Goal: Information Seeking & Learning: Compare options

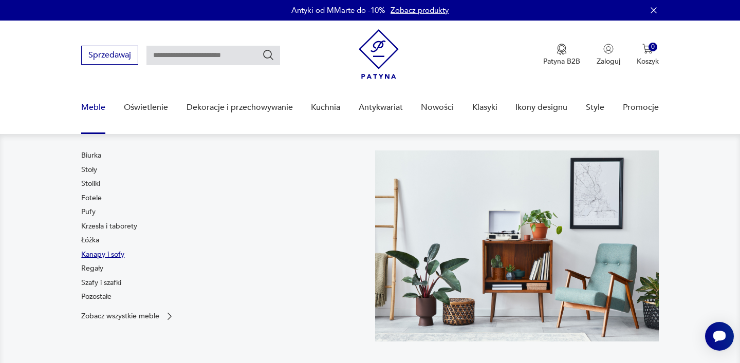
click at [103, 257] on link "Kanapy i sofy" at bounding box center [102, 255] width 43 height 10
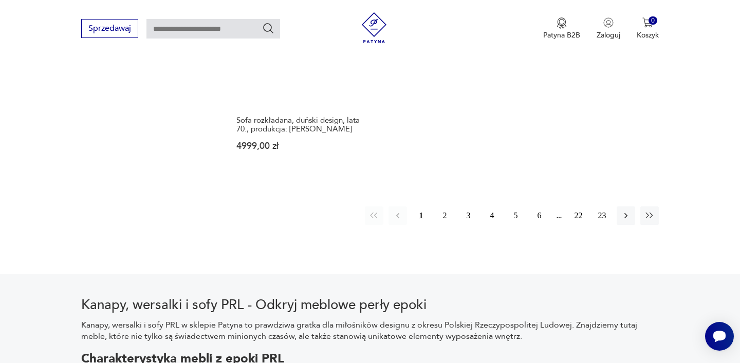
scroll to position [1606, 0]
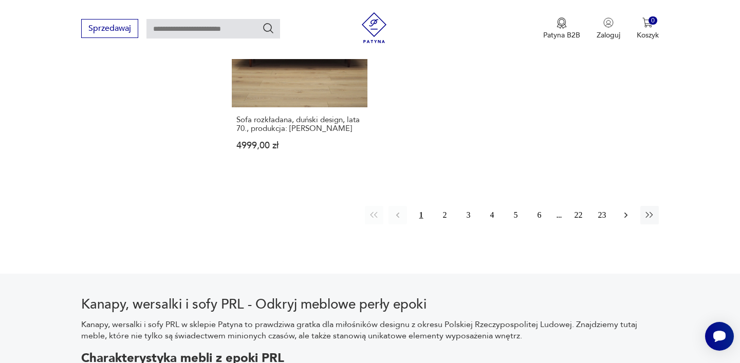
click at [623, 210] on icon "button" at bounding box center [626, 215] width 10 height 10
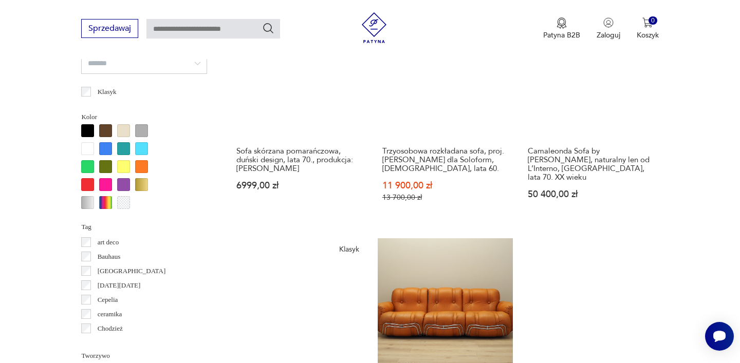
scroll to position [915, 0]
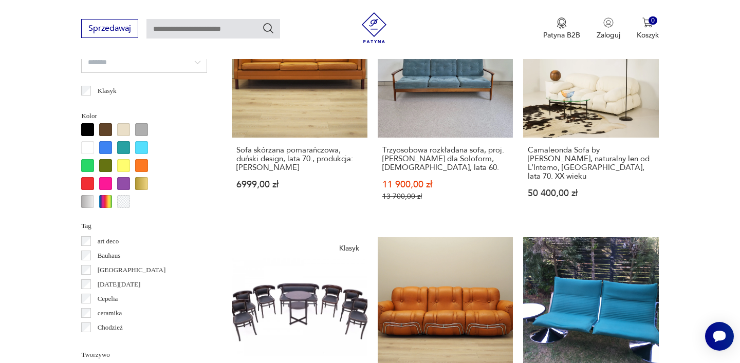
click at [124, 129] on div at bounding box center [123, 129] width 13 height 13
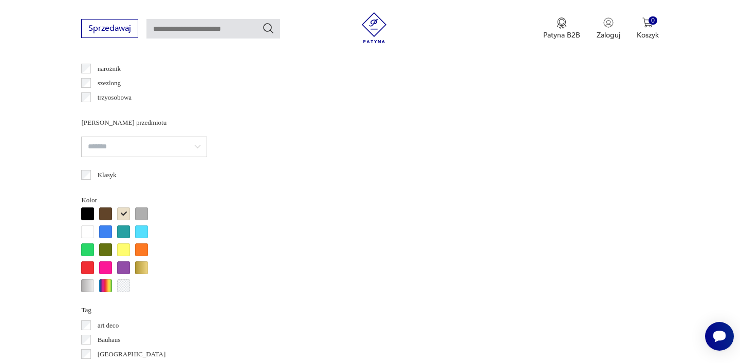
scroll to position [832, 0]
click at [85, 231] on div at bounding box center [87, 231] width 13 height 13
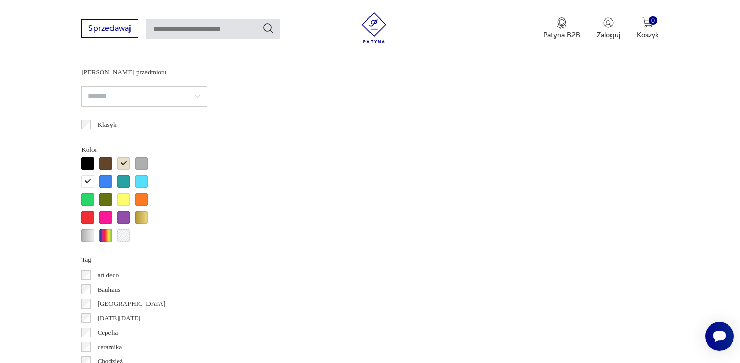
scroll to position [10, 0]
click at [143, 214] on div at bounding box center [141, 217] width 13 height 13
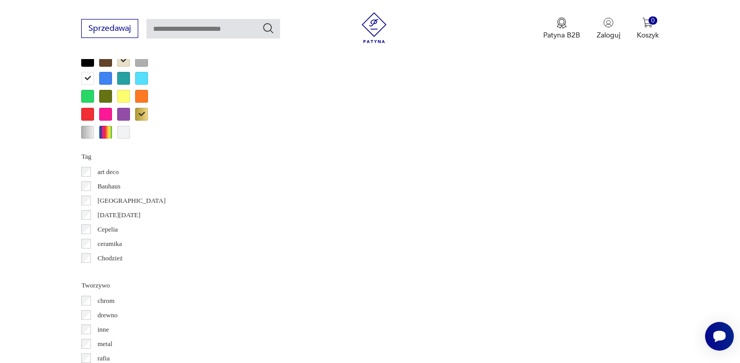
scroll to position [982, 0]
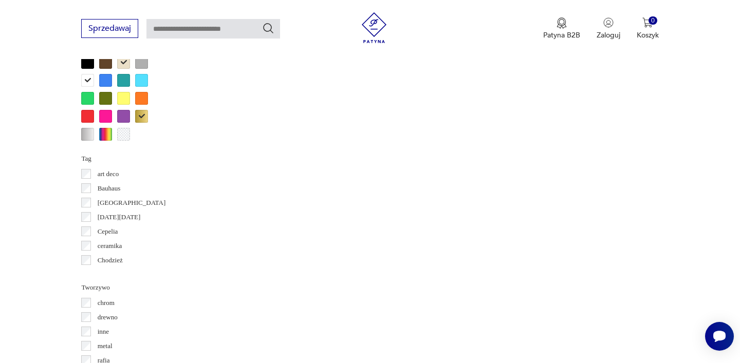
click at [121, 83] on div at bounding box center [123, 80] width 13 height 13
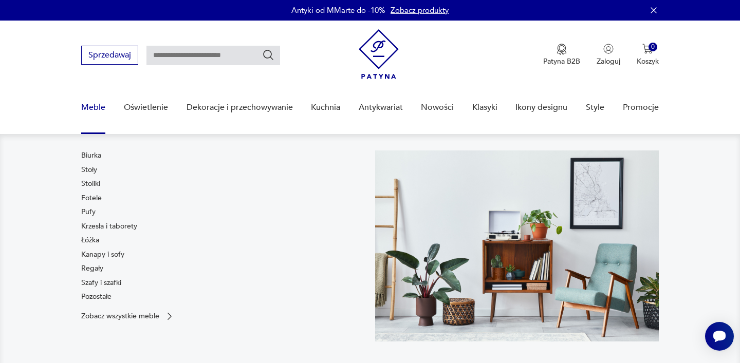
click at [91, 107] on link "Meble" at bounding box center [93, 108] width 24 height 40
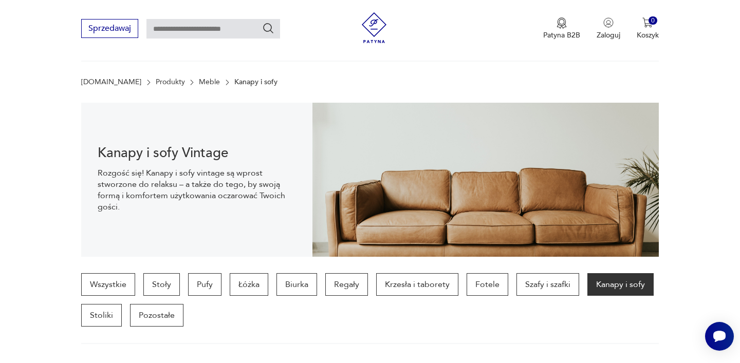
scroll to position [23, 0]
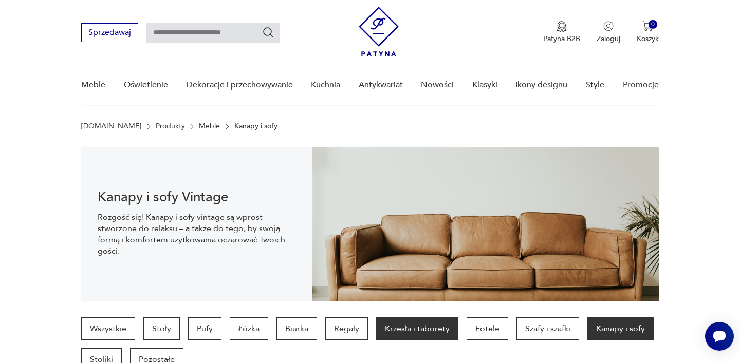
click at [416, 330] on p "Krzesła i taborety" at bounding box center [417, 329] width 82 height 23
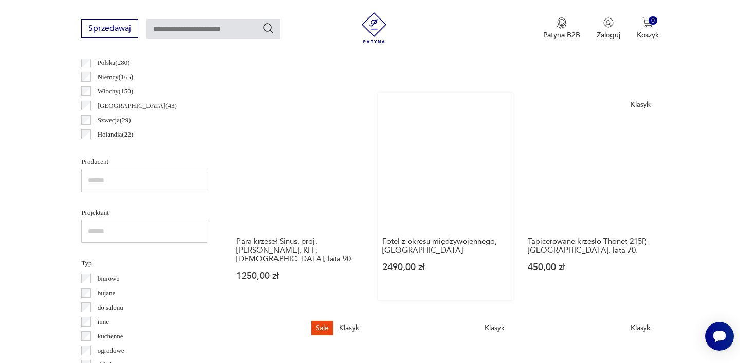
scroll to position [587, 0]
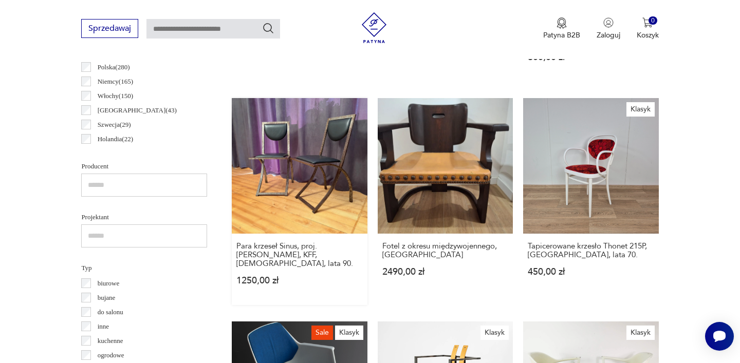
click at [288, 196] on link "Para krzeseł Sinus, proj. [PERSON_NAME], KFF, [DEMOGRAPHIC_DATA], lata 90. 1250…" at bounding box center [299, 201] width 135 height 207
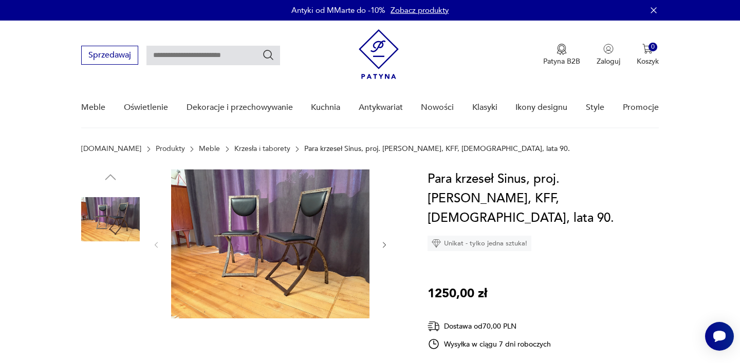
scroll to position [13, 0]
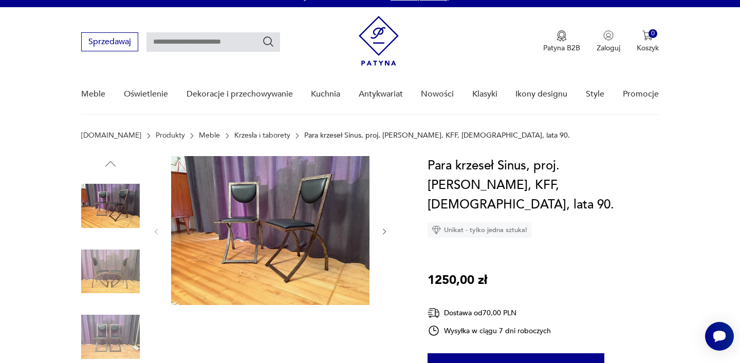
click at [385, 231] on icon "button" at bounding box center [384, 232] width 9 height 9
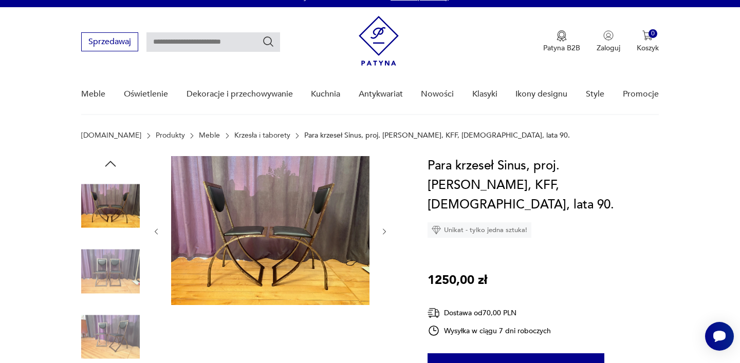
click at [385, 231] on icon "button" at bounding box center [384, 232] width 9 height 9
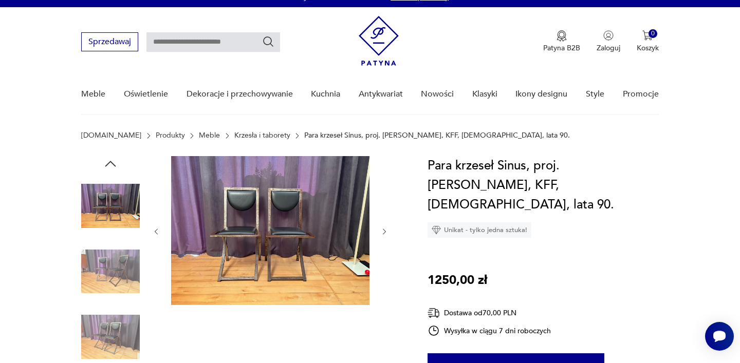
click at [385, 231] on icon "button" at bounding box center [384, 232] width 9 height 9
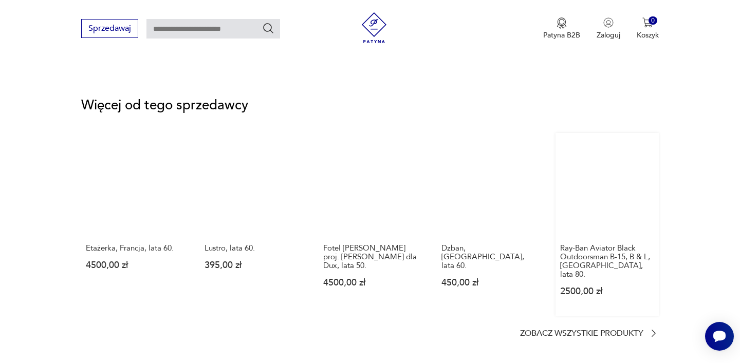
scroll to position [1331, 0]
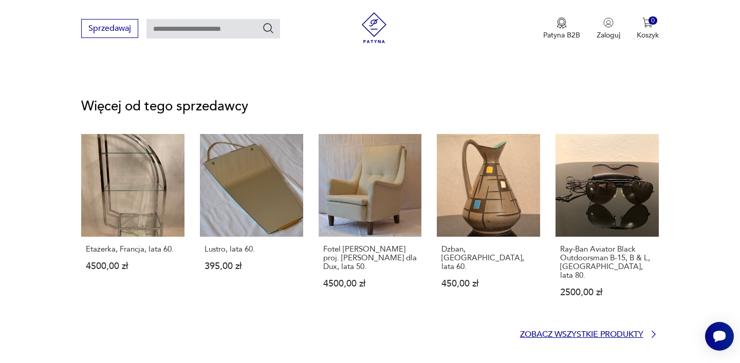
click at [653, 329] on icon at bounding box center [653, 334] width 10 height 10
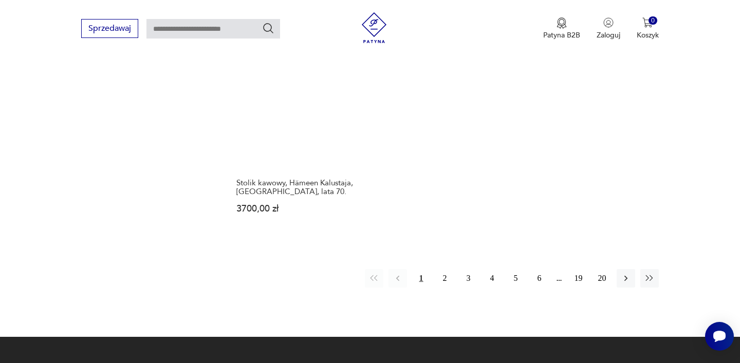
scroll to position [1484, 0]
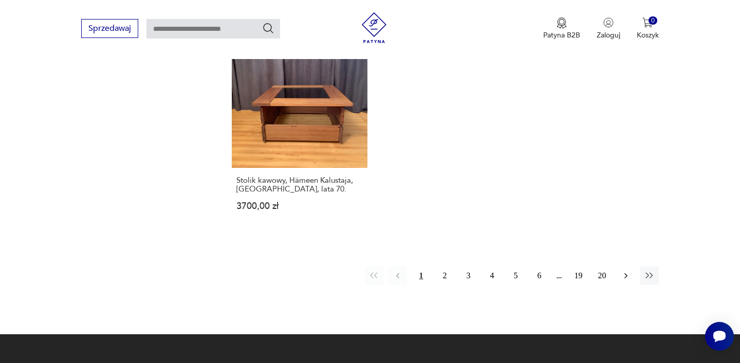
click at [631, 267] on button "button" at bounding box center [626, 276] width 18 height 18
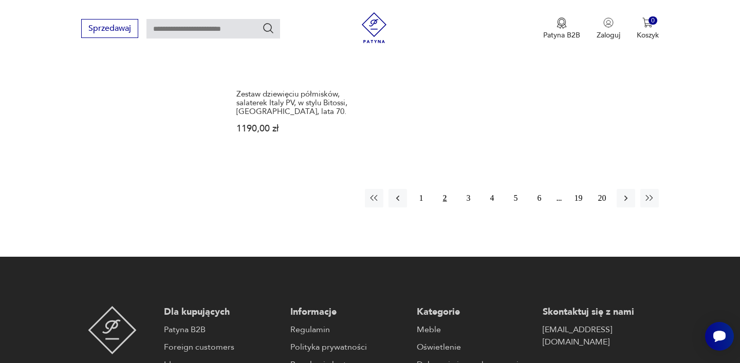
scroll to position [1592, 0]
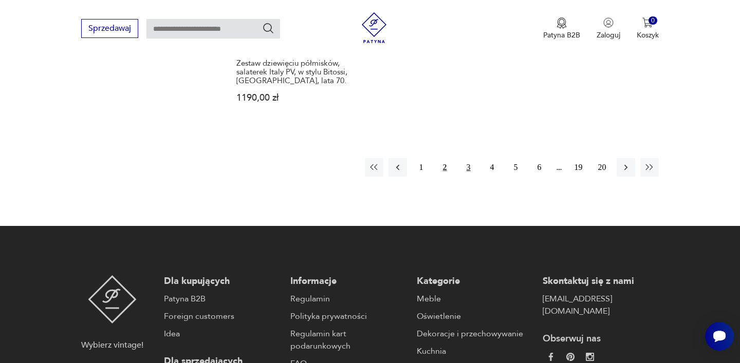
click at [468, 158] on button "3" at bounding box center [468, 167] width 18 height 18
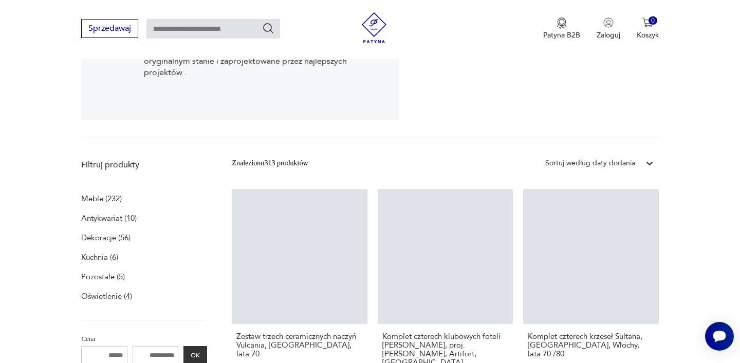
scroll to position [234, 0]
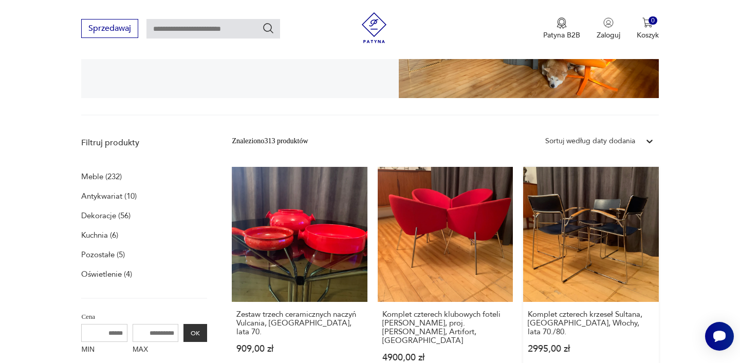
click at [585, 252] on link "Komplet czterech krzeseł Sultana, [GEOGRAPHIC_DATA], Włochy, lata 70./80. 2995,…" at bounding box center [590, 274] width 135 height 215
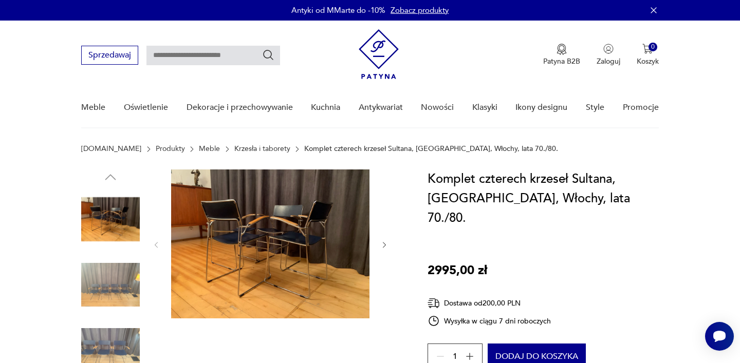
click at [386, 245] on icon "button" at bounding box center [384, 245] width 9 height 9
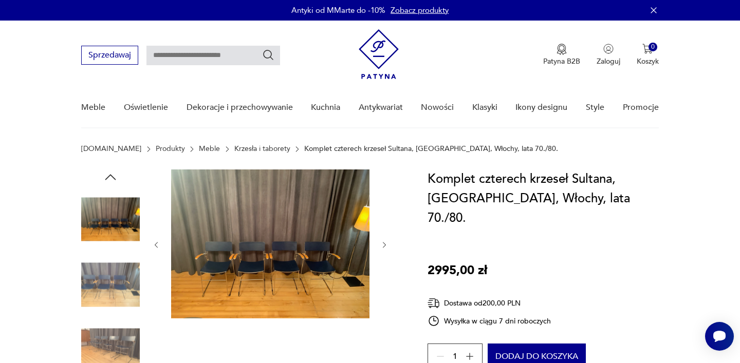
click at [386, 244] on icon "button" at bounding box center [384, 245] width 9 height 9
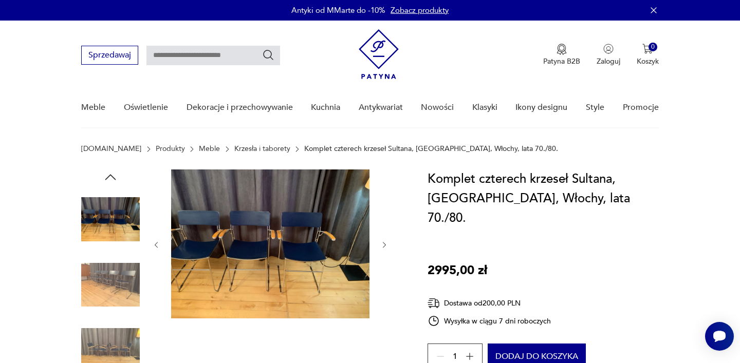
click at [386, 244] on icon "button" at bounding box center [384, 245] width 9 height 9
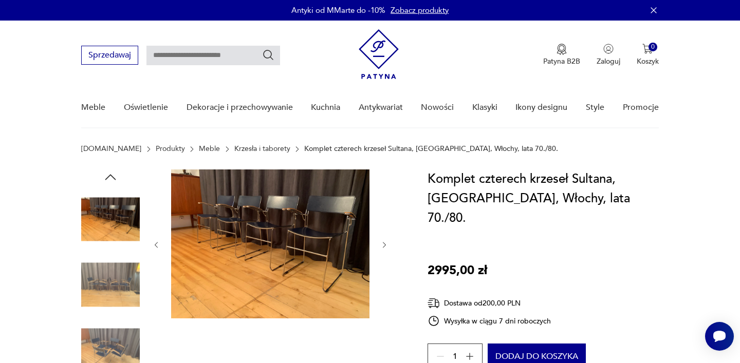
click at [386, 244] on icon "button" at bounding box center [384, 245] width 9 height 9
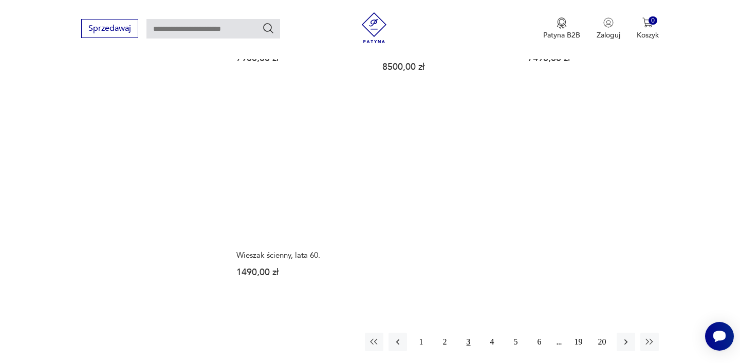
scroll to position [1447, 0]
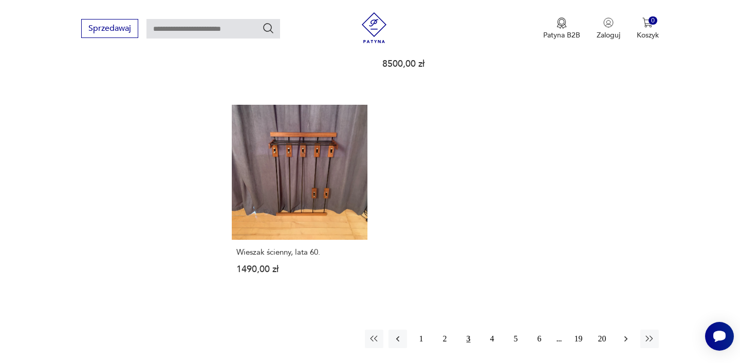
click at [627, 334] on icon "button" at bounding box center [626, 339] width 10 height 10
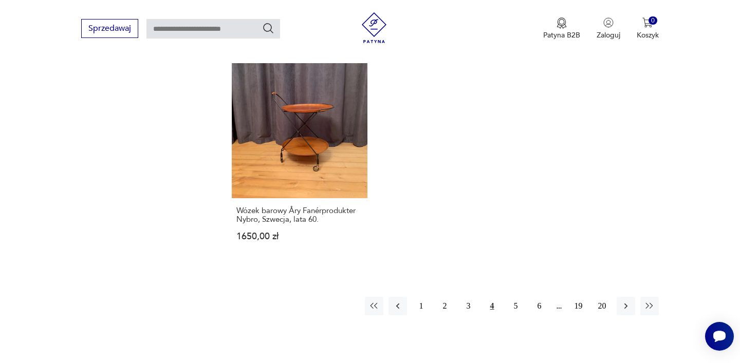
scroll to position [1464, 0]
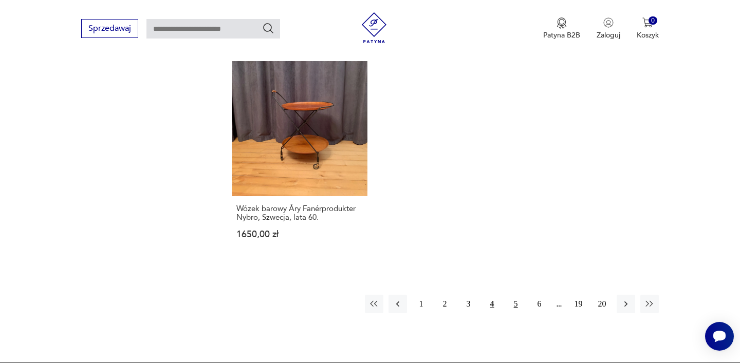
click at [513, 295] on button "5" at bounding box center [516, 304] width 18 height 18
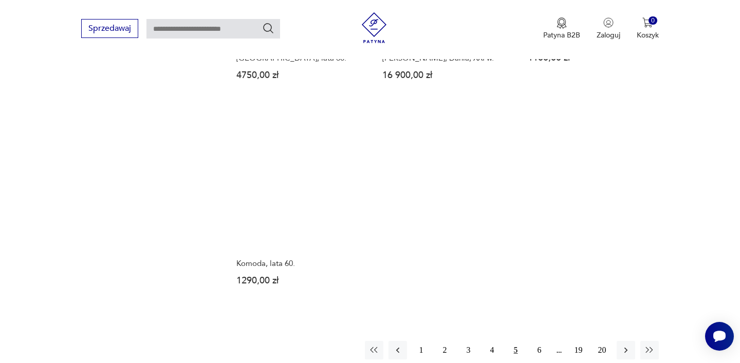
scroll to position [1433, 0]
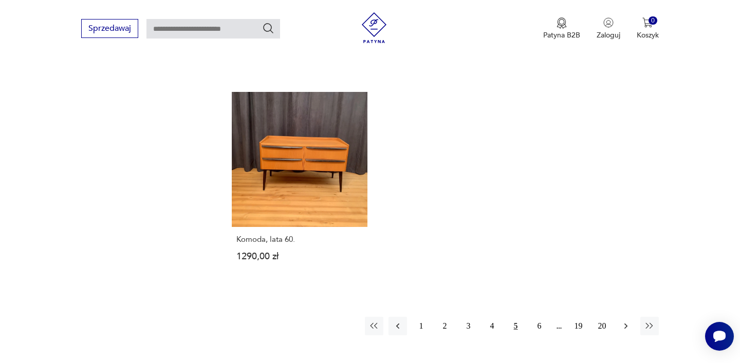
click at [623, 321] on icon "button" at bounding box center [626, 326] width 10 height 10
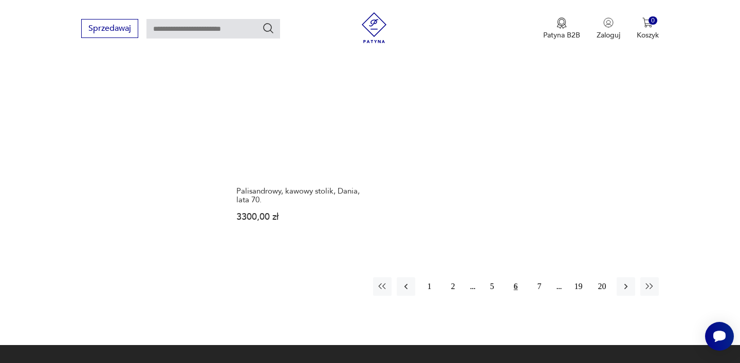
scroll to position [1464, 0]
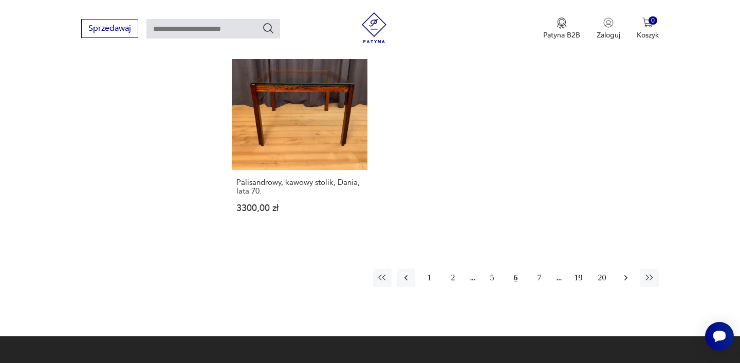
click at [622, 273] on icon "button" at bounding box center [626, 278] width 10 height 10
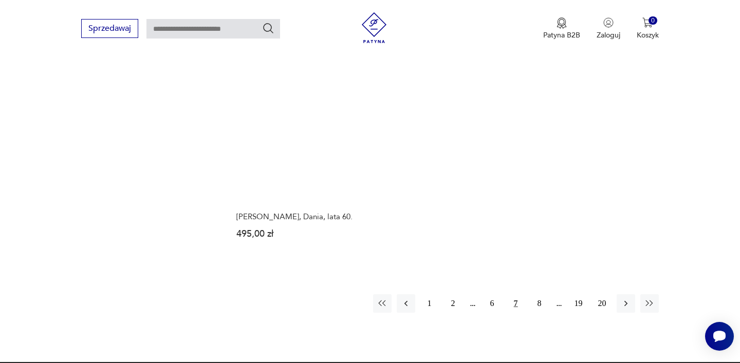
scroll to position [1444, 0]
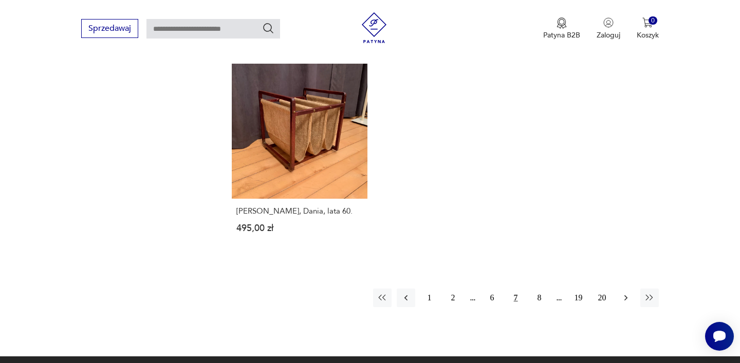
click at [621, 293] on icon "button" at bounding box center [626, 298] width 10 height 10
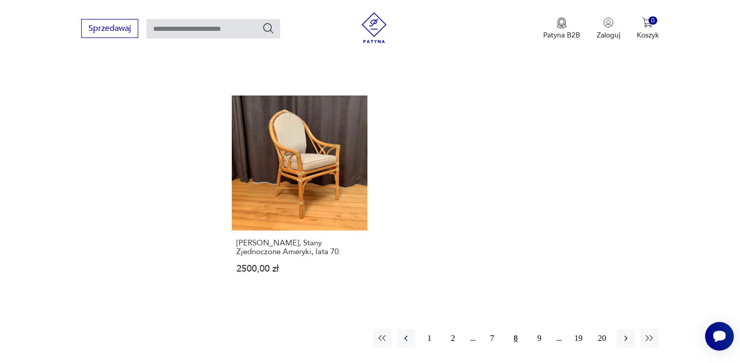
scroll to position [1421, 0]
click at [625, 334] on icon "button" at bounding box center [626, 339] width 10 height 10
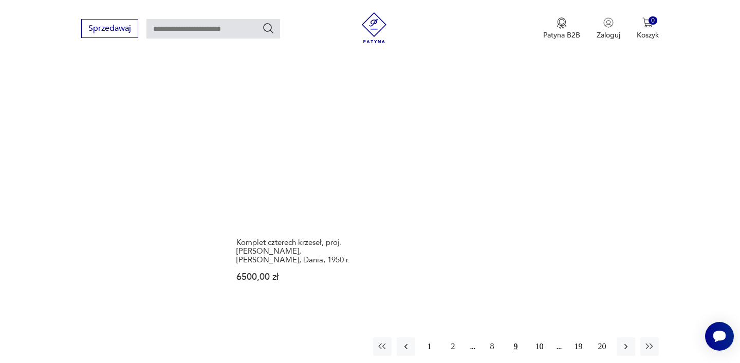
scroll to position [1435, 0]
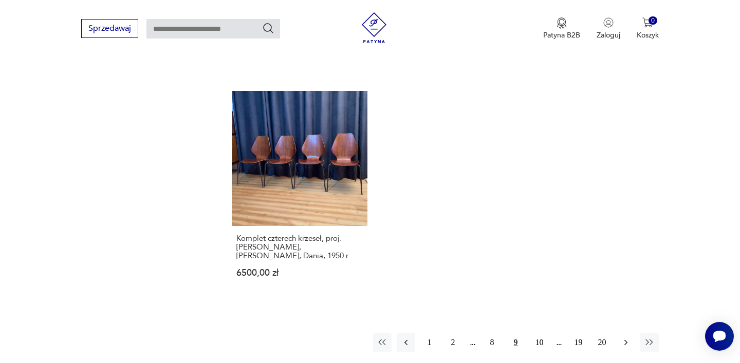
click at [626, 338] on icon "button" at bounding box center [626, 343] width 10 height 10
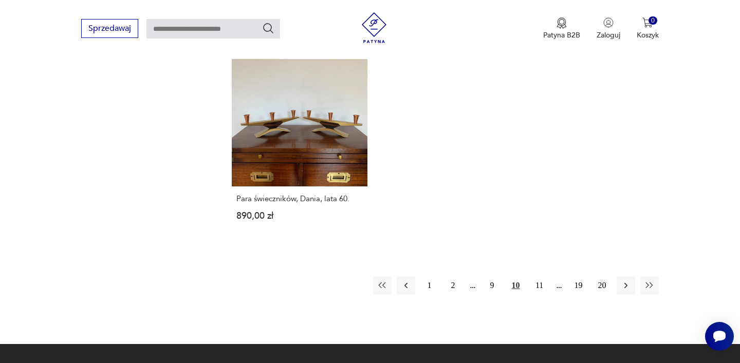
scroll to position [1505, 0]
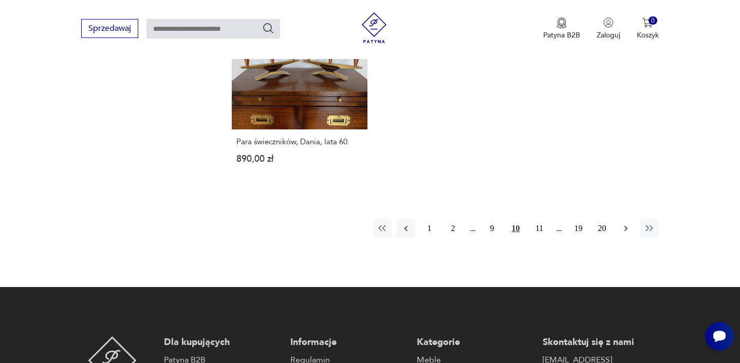
click at [622, 224] on icon "button" at bounding box center [626, 229] width 10 height 10
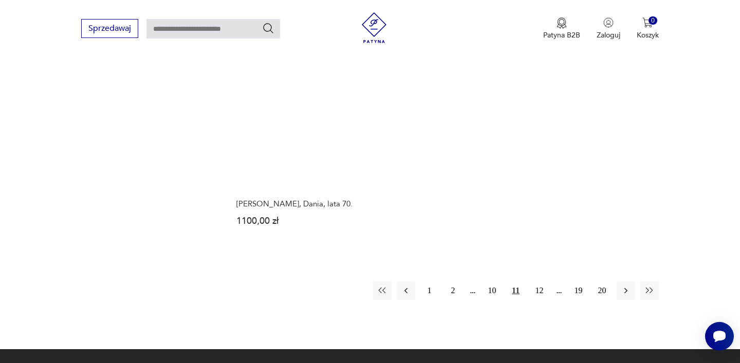
scroll to position [1468, 0]
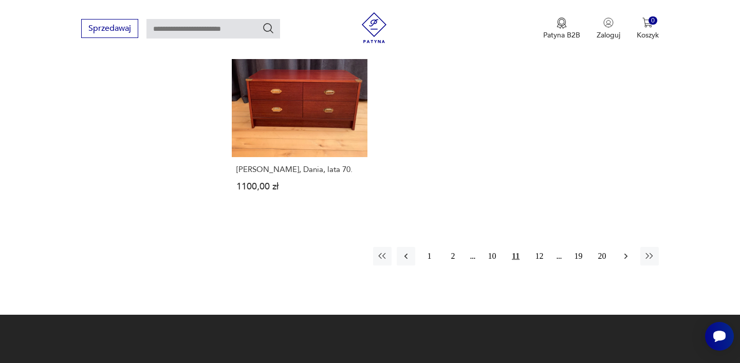
click at [626, 254] on icon "button" at bounding box center [625, 257] width 3 height 6
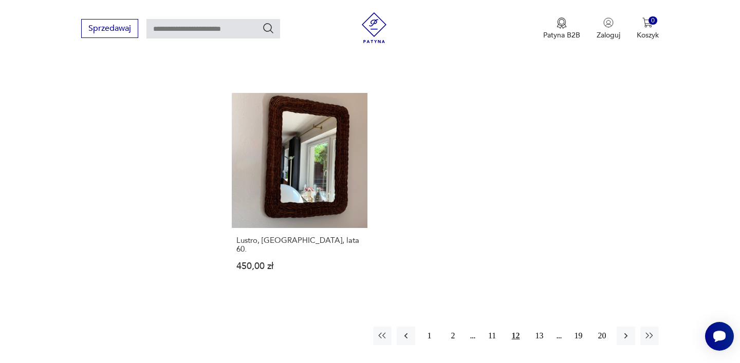
scroll to position [1425, 0]
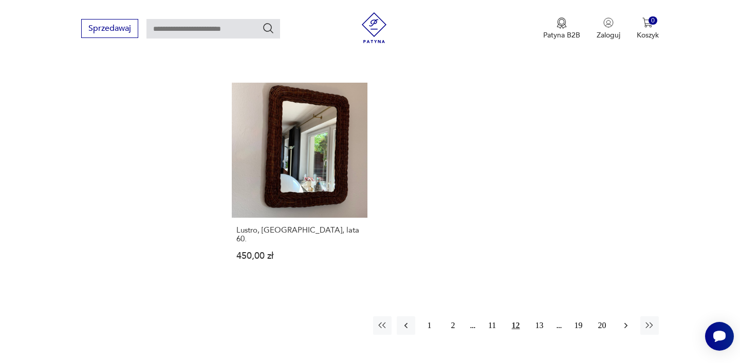
click at [627, 321] on icon "button" at bounding box center [626, 326] width 10 height 10
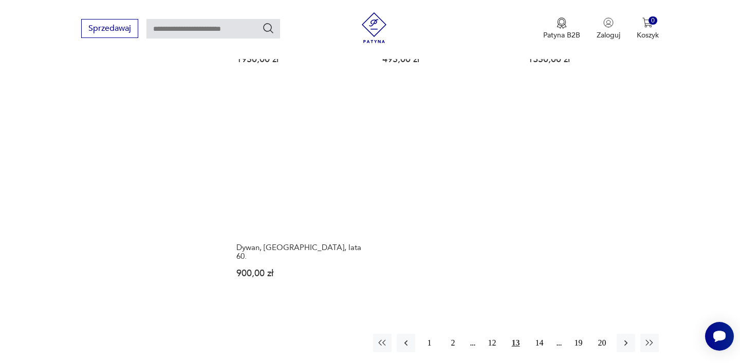
scroll to position [1395, 0]
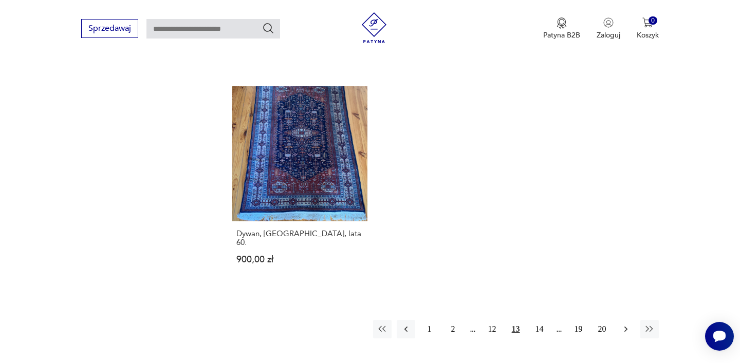
click at [629, 324] on icon "button" at bounding box center [626, 329] width 10 height 10
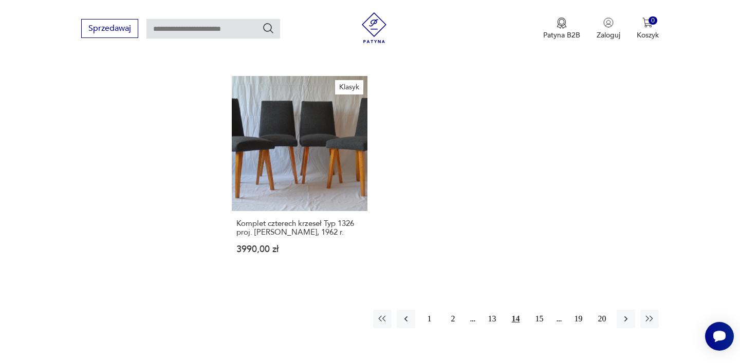
scroll to position [1463, 0]
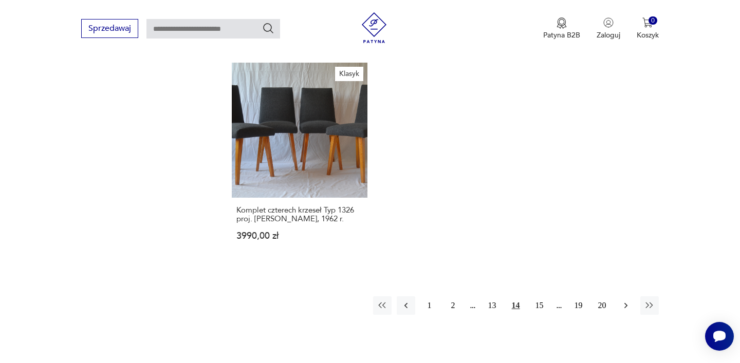
click at [620, 296] on button "button" at bounding box center [626, 305] width 18 height 18
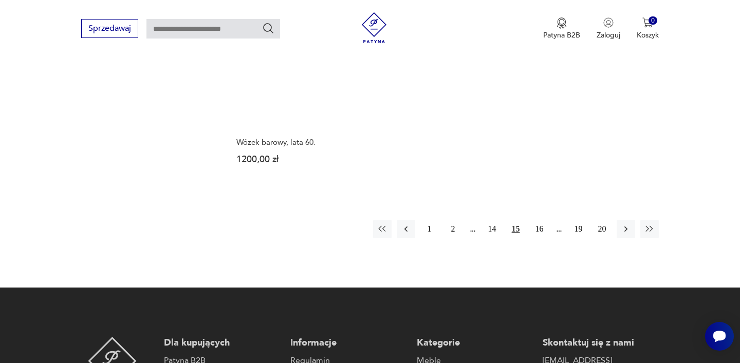
scroll to position [1503, 0]
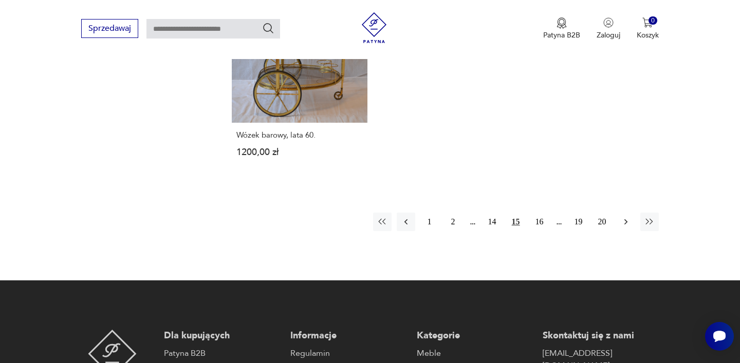
click at [621, 217] on icon "button" at bounding box center [626, 222] width 10 height 10
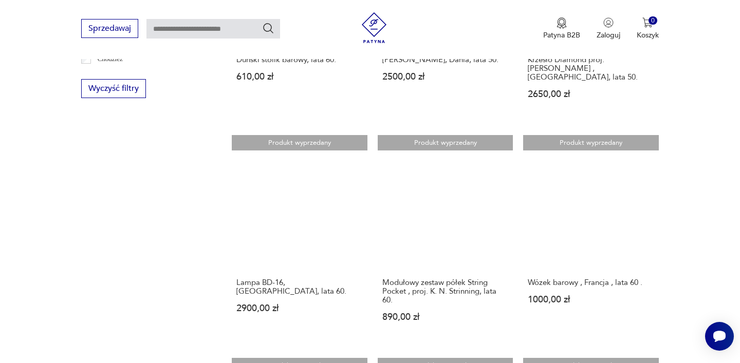
scroll to position [704, 0]
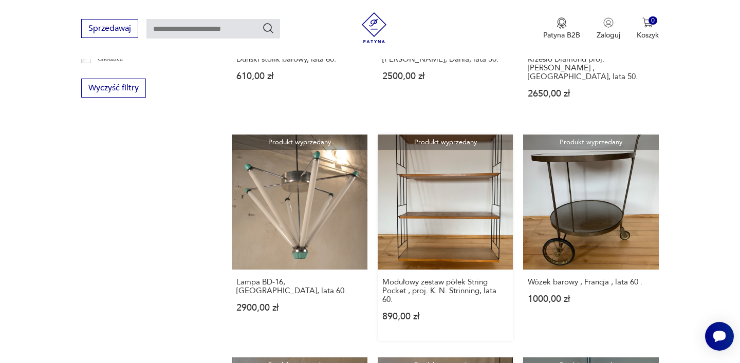
click at [458, 192] on link "Produkt wyprzedany Modułowy zestaw półek String Pocket , proj. K. N. Strinning,…" at bounding box center [445, 238] width 135 height 207
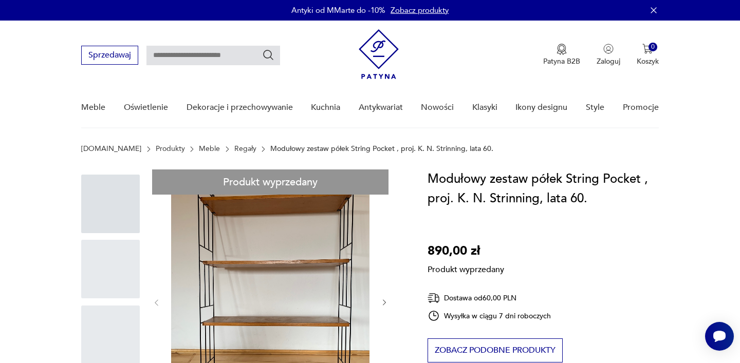
scroll to position [76, 0]
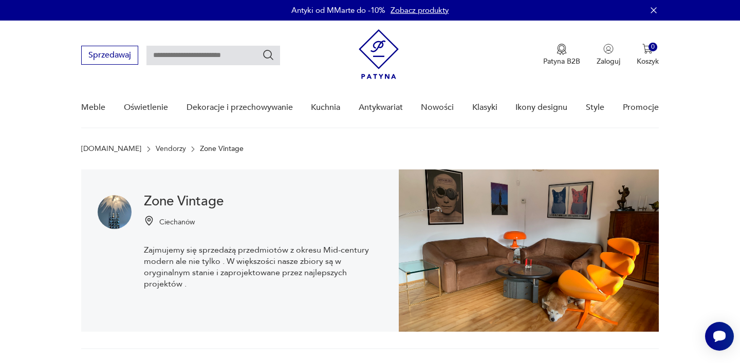
click at [363, 55] on img at bounding box center [379, 54] width 40 height 50
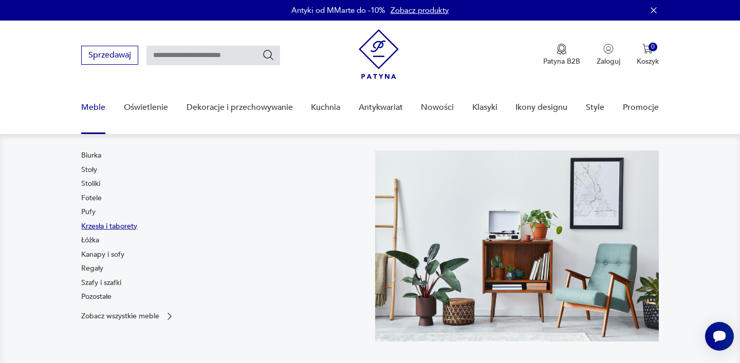
click at [91, 227] on link "Krzesła i taborety" at bounding box center [109, 226] width 56 height 10
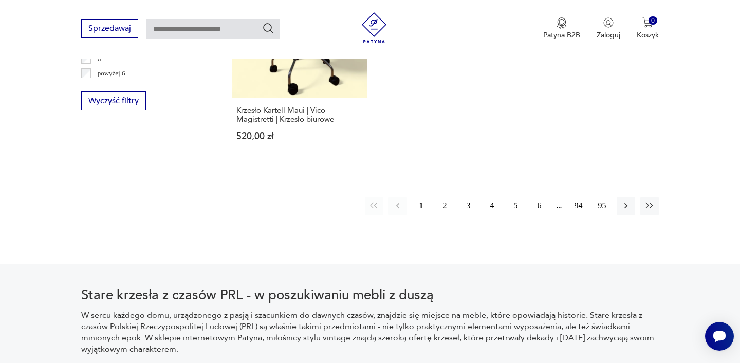
scroll to position [1614, 0]
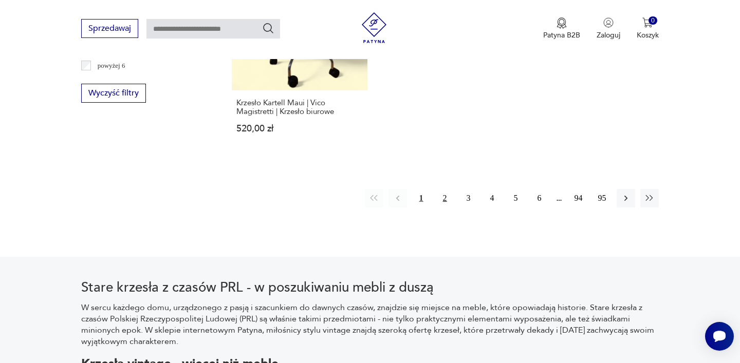
click at [445, 189] on button "2" at bounding box center [445, 198] width 18 height 18
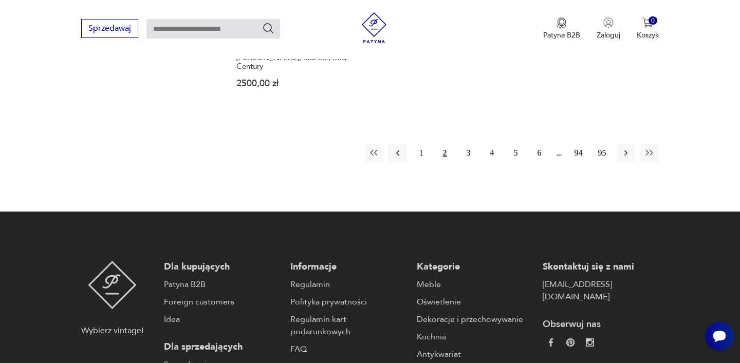
scroll to position [1698, 0]
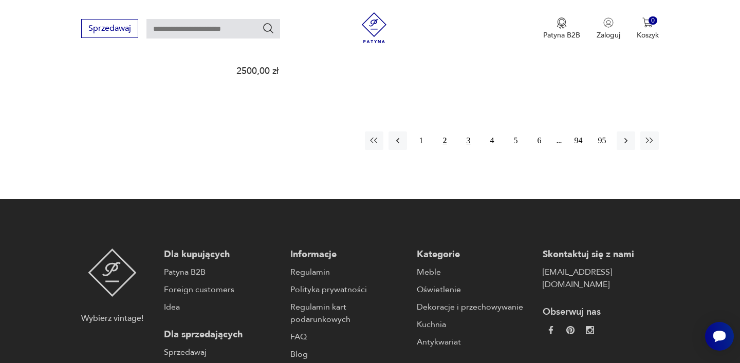
click at [469, 132] on button "3" at bounding box center [468, 141] width 18 height 18
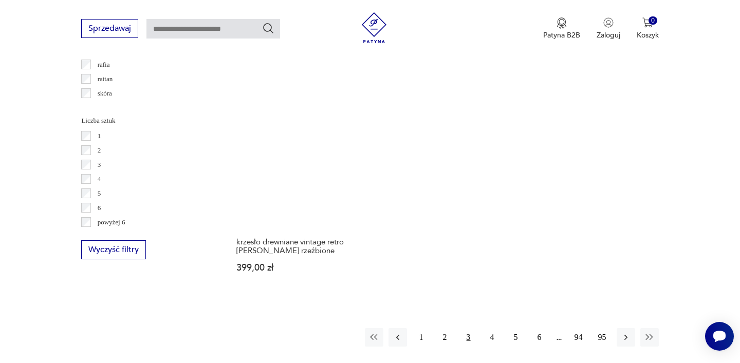
scroll to position [1472, 0]
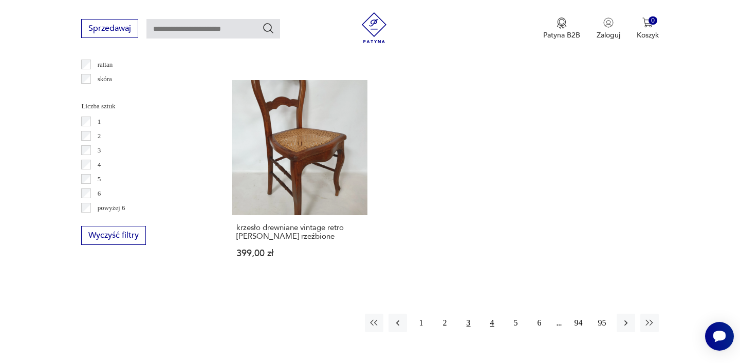
click at [492, 315] on button "4" at bounding box center [492, 323] width 18 height 18
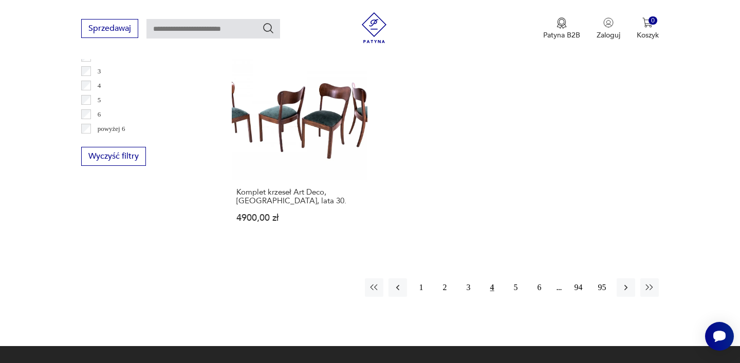
scroll to position [1552, 0]
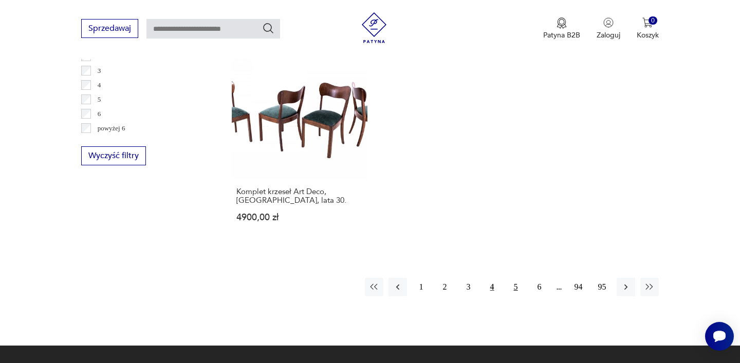
click at [516, 280] on button "5" at bounding box center [516, 287] width 18 height 18
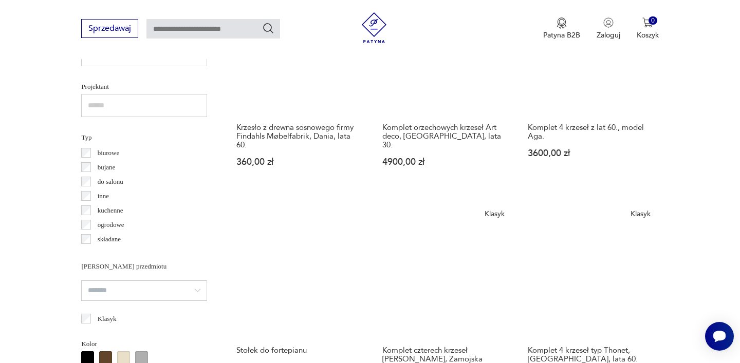
scroll to position [720, 0]
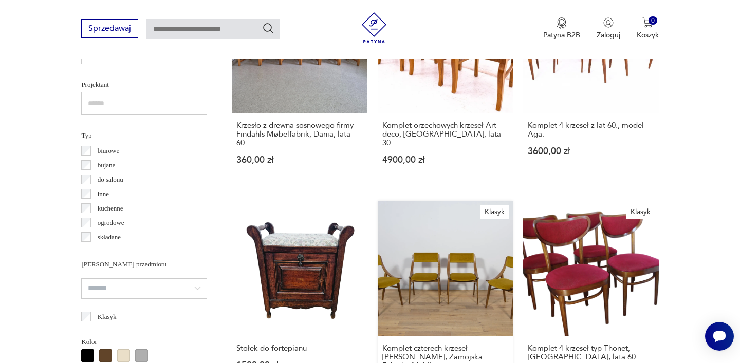
click at [443, 302] on link "Klasyk Komplet czterech krzeseł Skoczek, Zamojska Fabryka Mebli, [GEOGRAPHIC_DA…" at bounding box center [445, 308] width 135 height 215
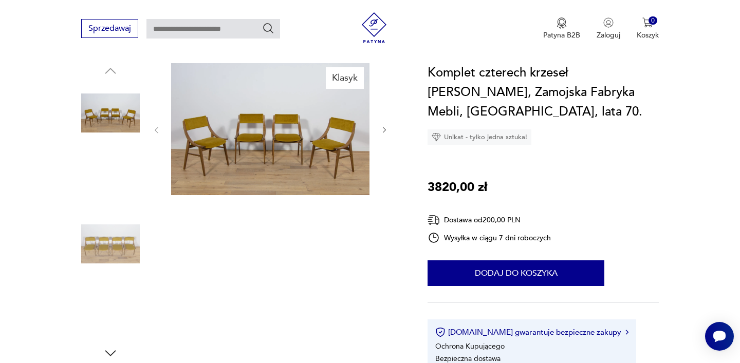
scroll to position [125, 0]
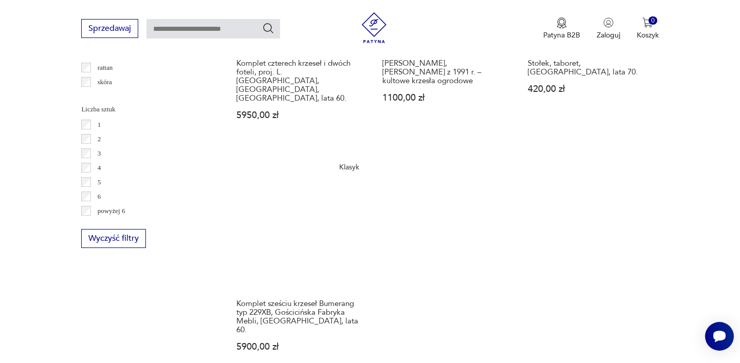
scroll to position [1475, 0]
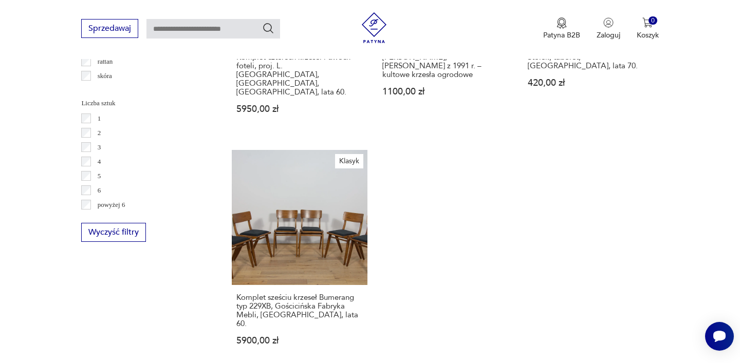
scroll to position [1552, 0]
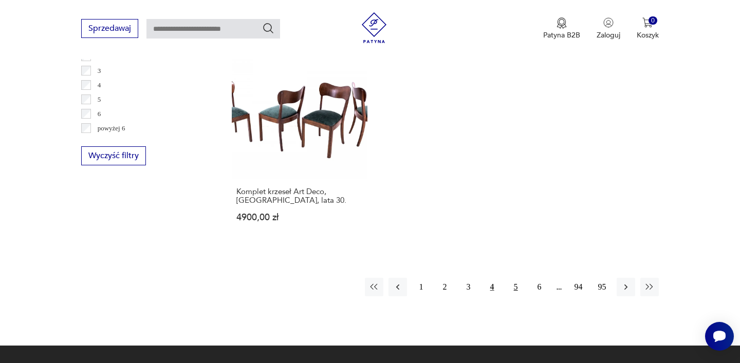
click at [516, 281] on button "5" at bounding box center [516, 287] width 18 height 18
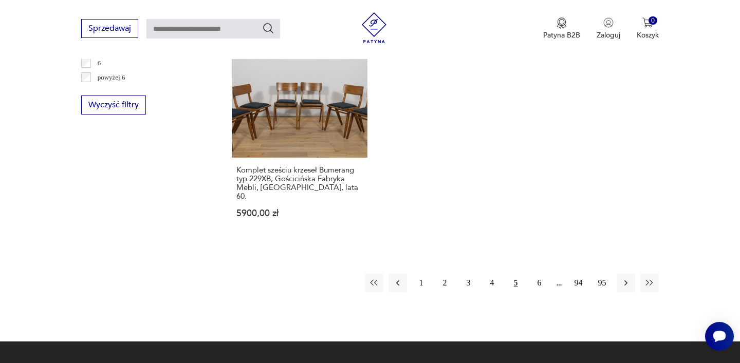
scroll to position [1618, 0]
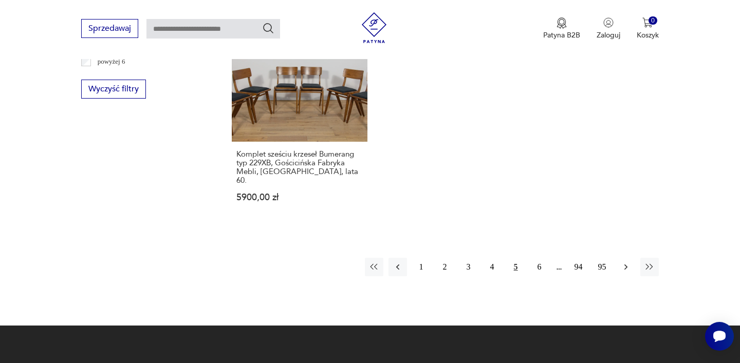
click at [626, 262] on icon "button" at bounding box center [626, 267] width 10 height 10
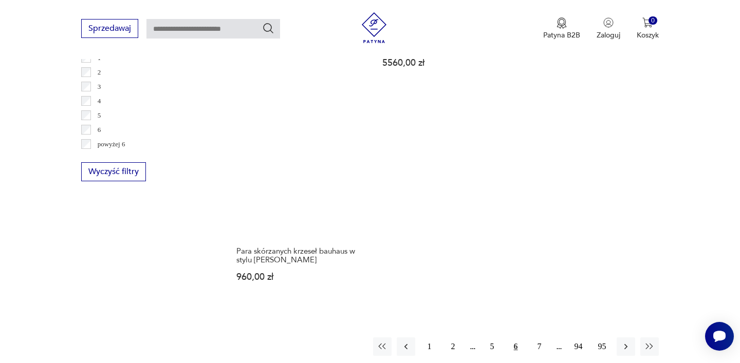
scroll to position [1536, 0]
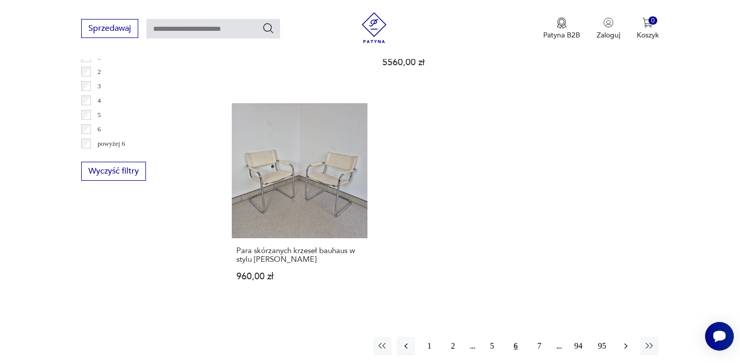
click at [624, 341] on icon "button" at bounding box center [626, 346] width 10 height 10
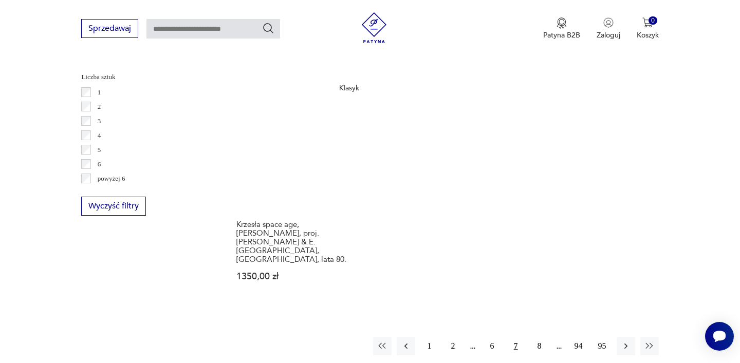
scroll to position [1508, 0]
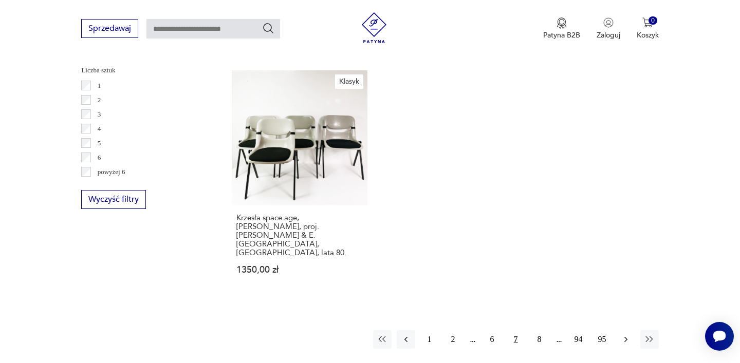
click at [623, 334] on icon "button" at bounding box center [626, 339] width 10 height 10
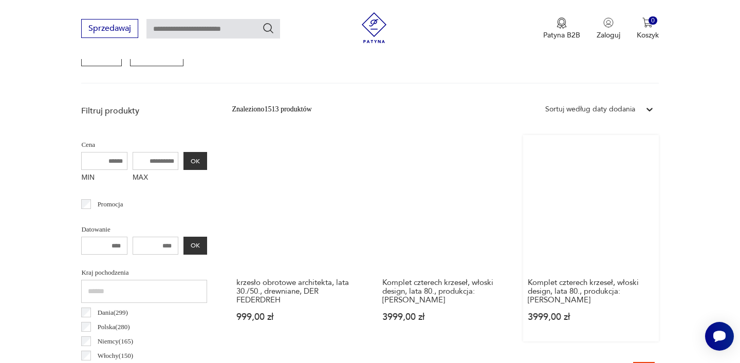
scroll to position [325, 0]
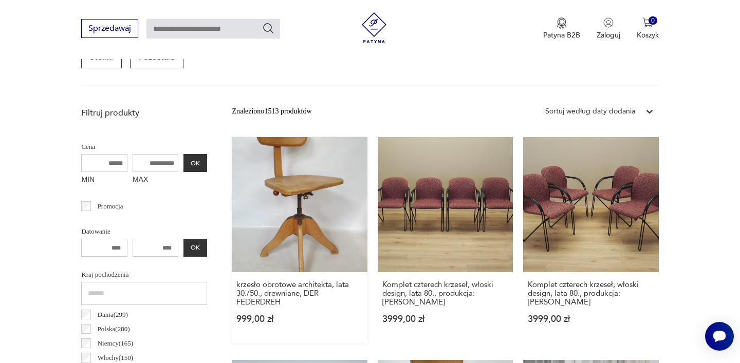
click at [338, 199] on link "krzesło obrotowe architekta, lata 30./50., drewniane, DER FEDERDREH 999,00 zł" at bounding box center [299, 240] width 135 height 207
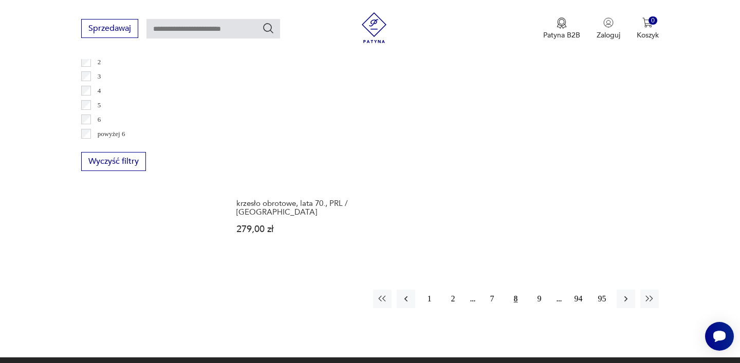
scroll to position [1548, 0]
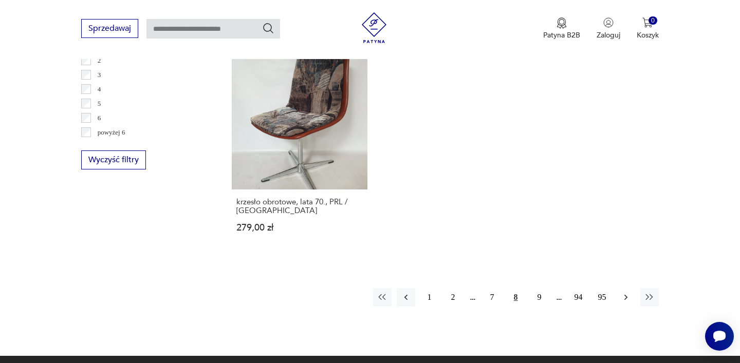
click at [623, 292] on icon "button" at bounding box center [626, 297] width 10 height 10
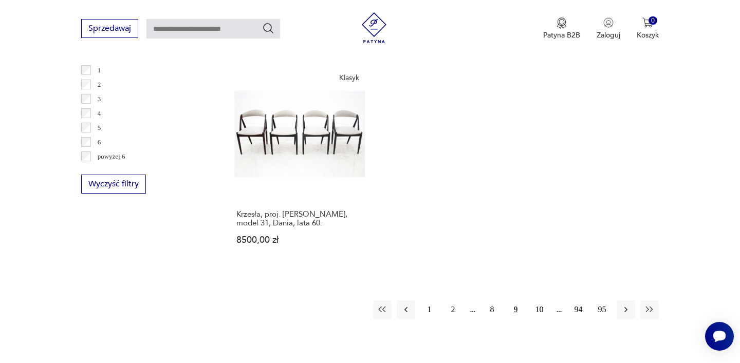
scroll to position [1526, 0]
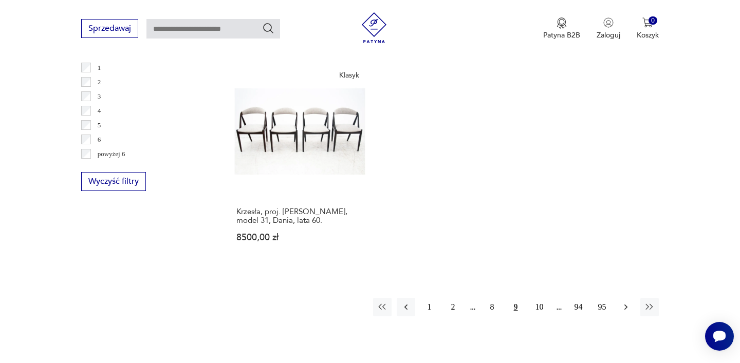
click at [628, 310] on icon "button" at bounding box center [626, 307] width 10 height 10
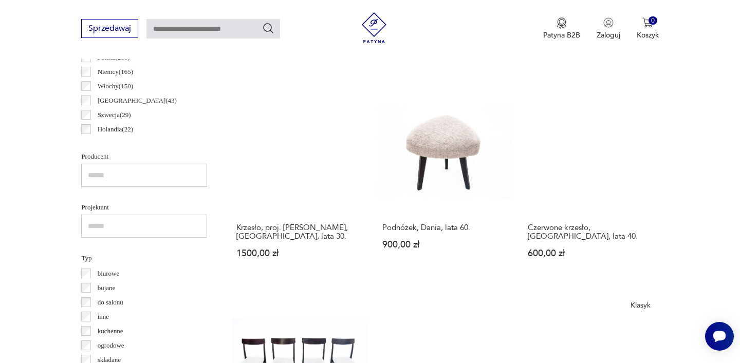
scroll to position [593, 0]
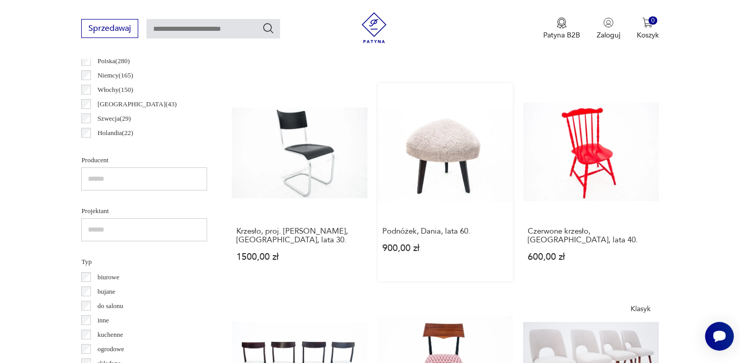
click at [445, 174] on link "Podnóżek, Dania, lata 60. 900,00 zł" at bounding box center [445, 182] width 135 height 198
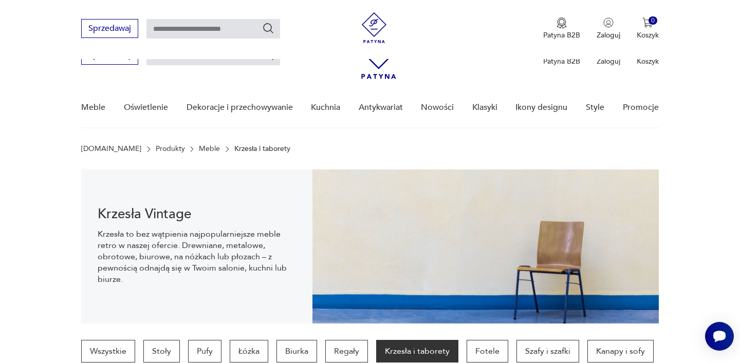
scroll to position [592, 0]
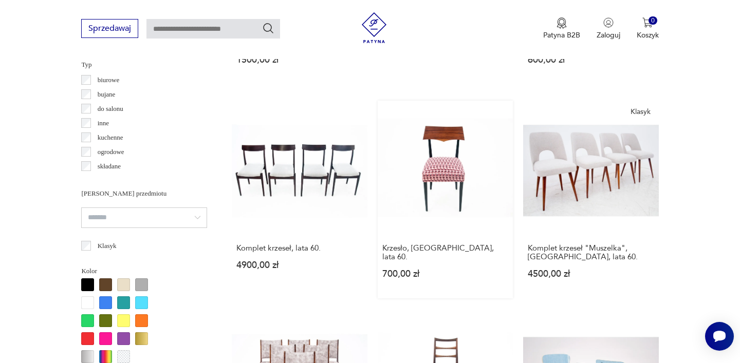
click at [454, 185] on link "Krzesło, [GEOGRAPHIC_DATA], lata 60. 700,00 zł" at bounding box center [445, 200] width 135 height 198
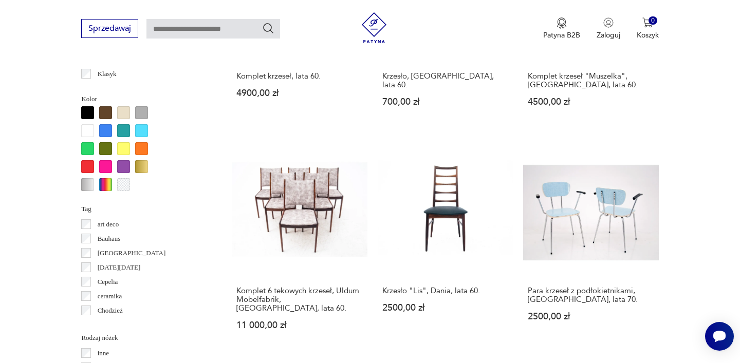
scroll to position [964, 0]
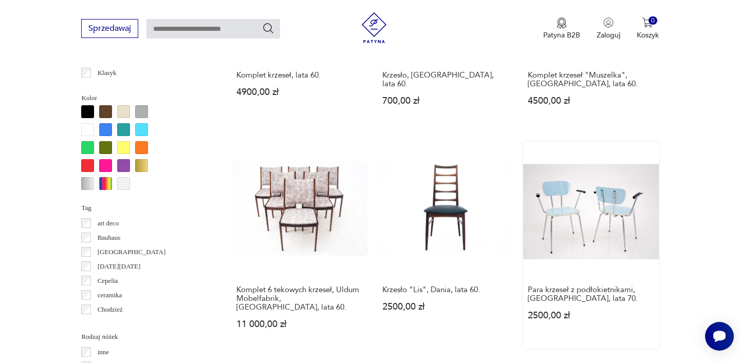
click at [595, 230] on link "Para krzeseł z podłokietnikami, [GEOGRAPHIC_DATA], lata 70. 2500,00 zł" at bounding box center [590, 245] width 135 height 207
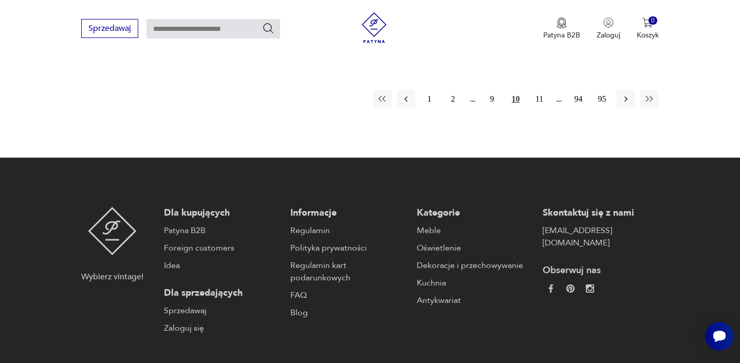
scroll to position [1670, 0]
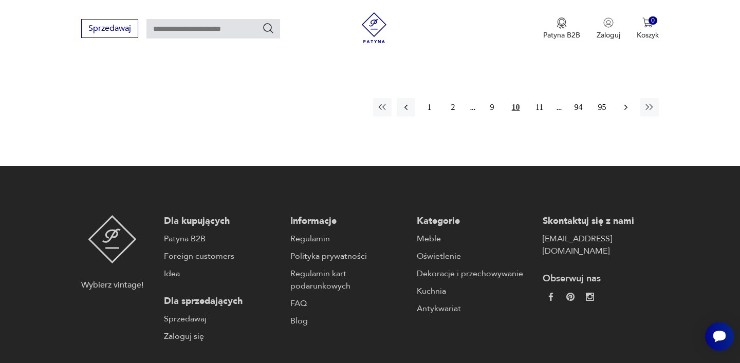
click at [622, 102] on icon "button" at bounding box center [626, 107] width 10 height 10
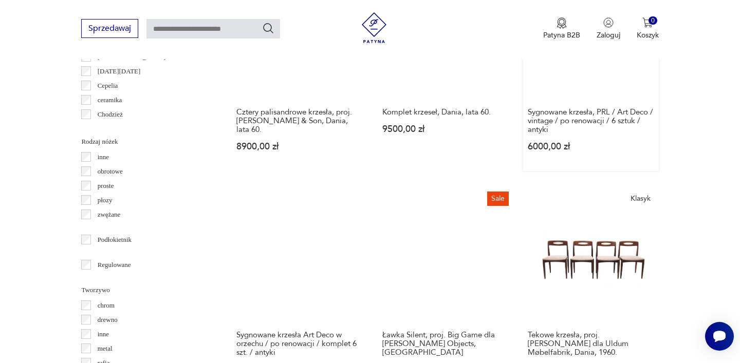
scroll to position [1163, 0]
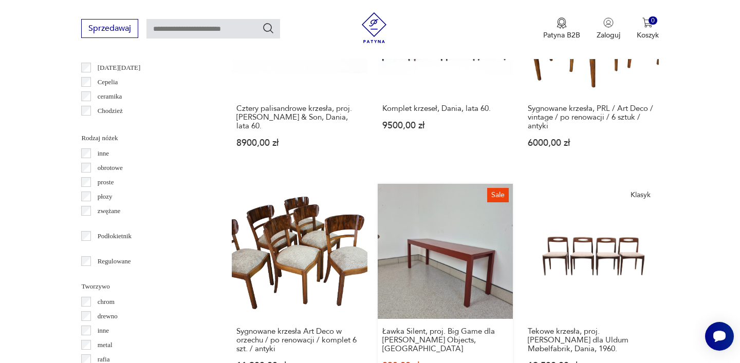
click at [425, 211] on link "Sale Ławka Silent, proj. Big Game dla [PERSON_NAME] Objects, [GEOGRAPHIC_DATA] …" at bounding box center [445, 293] width 135 height 218
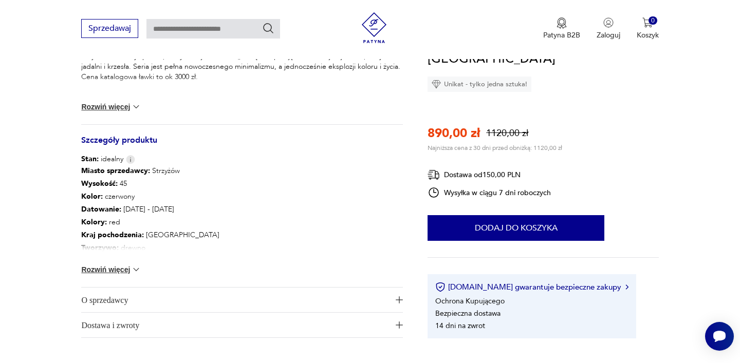
scroll to position [468, 0]
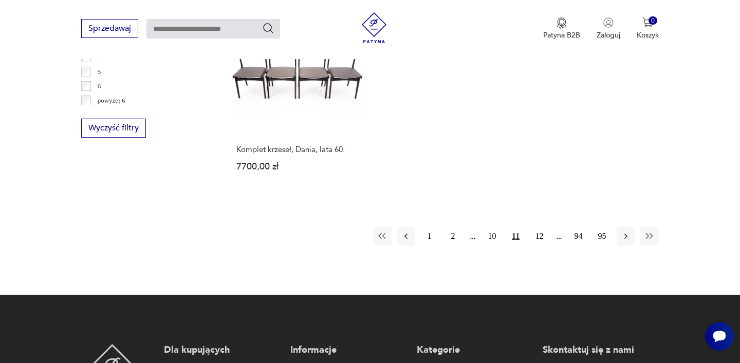
scroll to position [1597, 0]
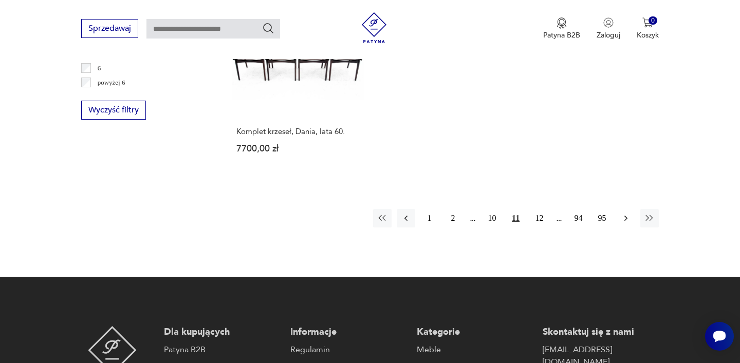
click at [627, 213] on icon "button" at bounding box center [626, 218] width 10 height 10
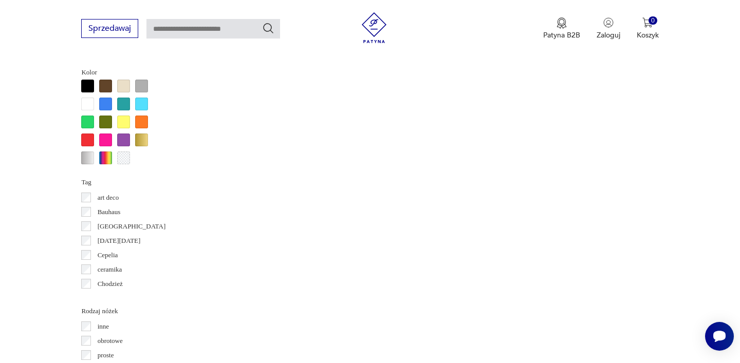
scroll to position [273, 0]
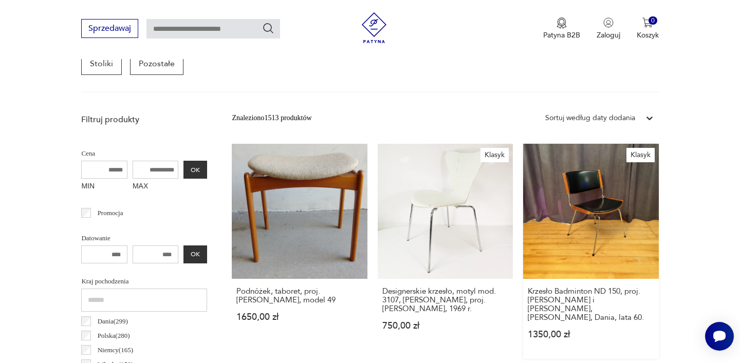
click at [597, 219] on link "[PERSON_NAME] Badminton ND 150, proj. [PERSON_NAME] i [PERSON_NAME], [PERSON_NA…" at bounding box center [590, 251] width 135 height 215
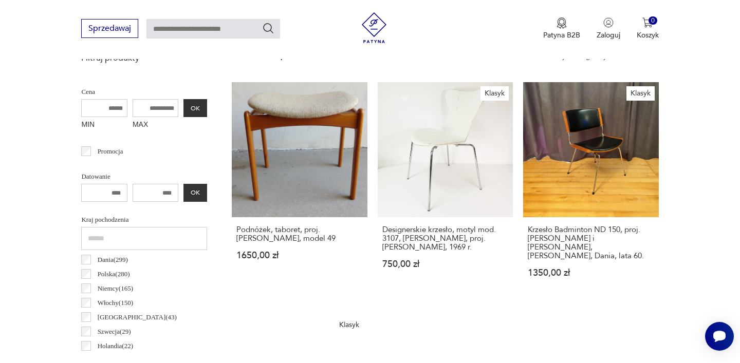
scroll to position [382, 0]
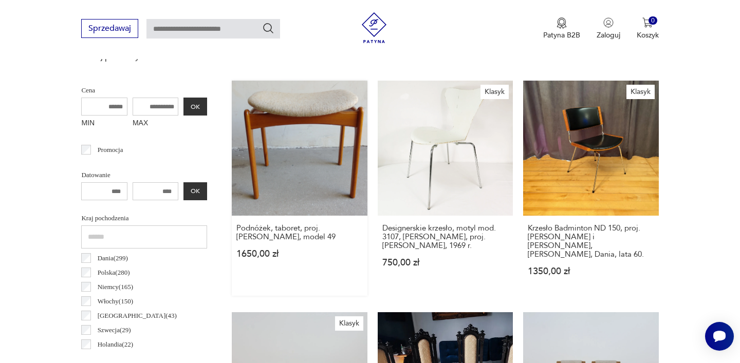
click at [354, 171] on link "Podnóżek, taboret, proj. [PERSON_NAME], model 49 1650,00 zł" at bounding box center [299, 188] width 135 height 215
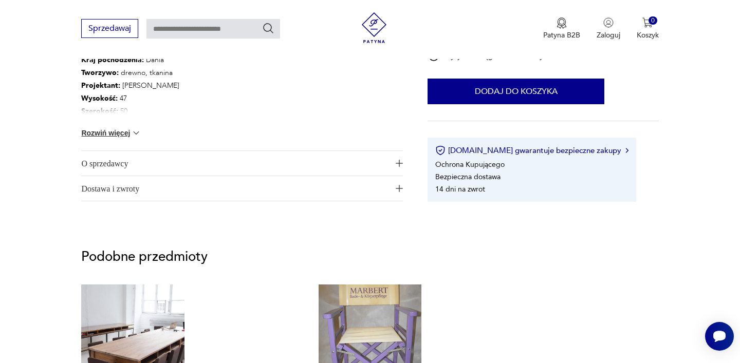
scroll to position [590, 0]
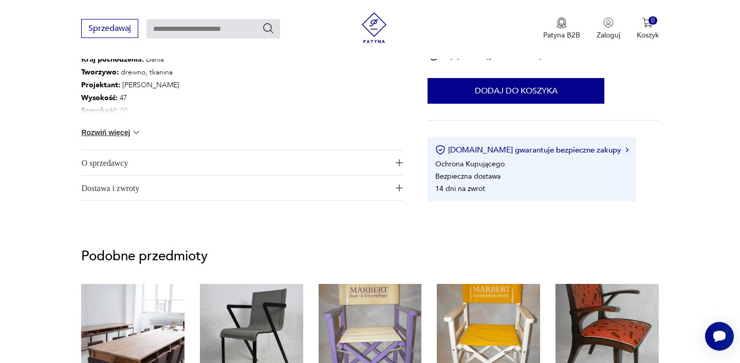
click at [354, 171] on span "O sprzedawcy" at bounding box center [234, 163] width 307 height 25
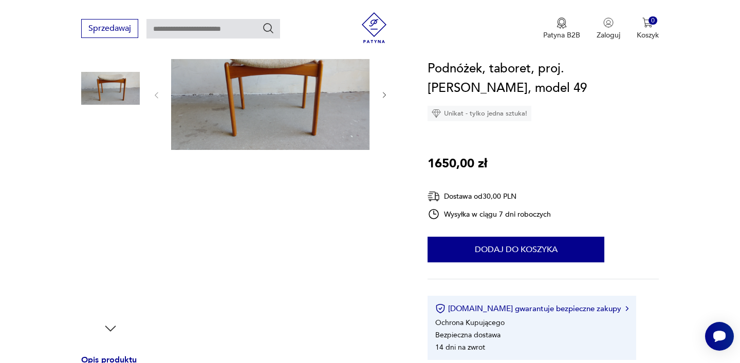
scroll to position [116, 0]
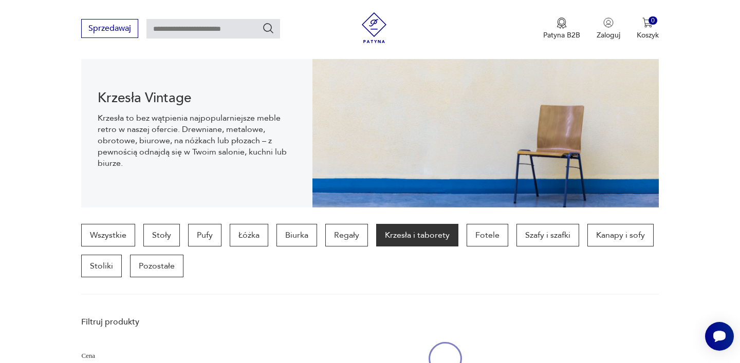
scroll to position [382, 0]
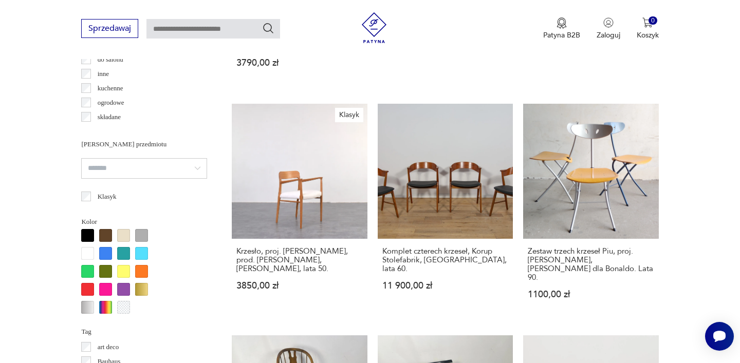
click at [389, 181] on link "Komplet czterech krzeseł, Korup Stolefabrik, [GEOGRAPHIC_DATA], lata 60. 11 900…" at bounding box center [445, 211] width 135 height 215
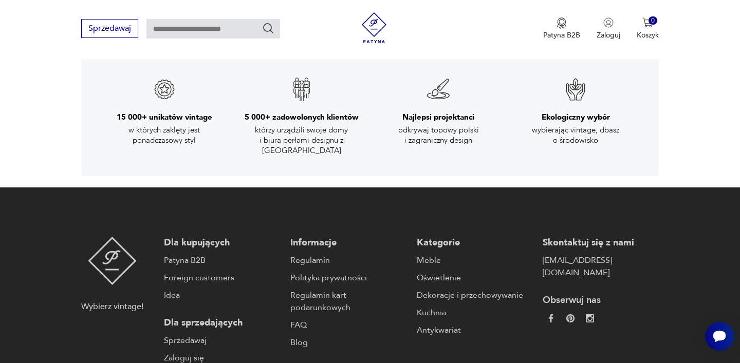
scroll to position [1749, 0]
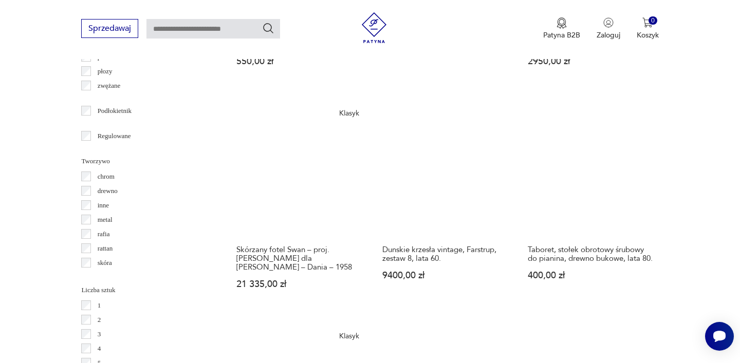
scroll to position [1295, 0]
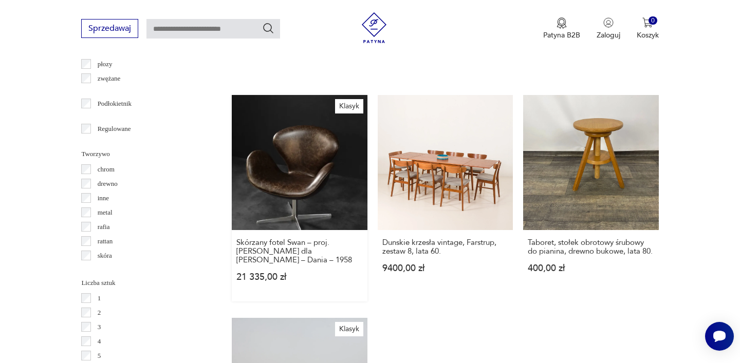
click at [323, 145] on link "Klasyk Skórzany fotel Swan – proj. [PERSON_NAME] dla [PERSON_NAME] – Dania – 19…" at bounding box center [299, 198] width 135 height 207
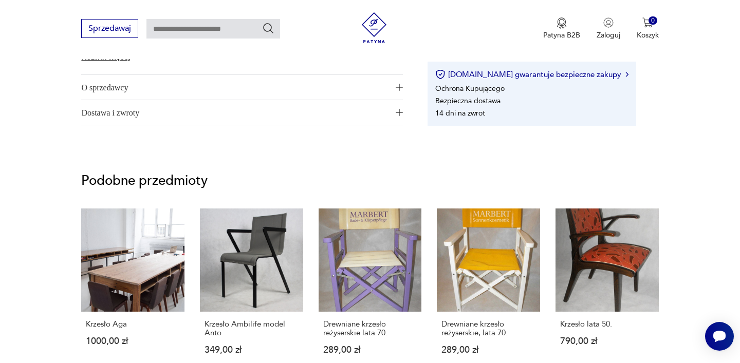
scroll to position [655, 0]
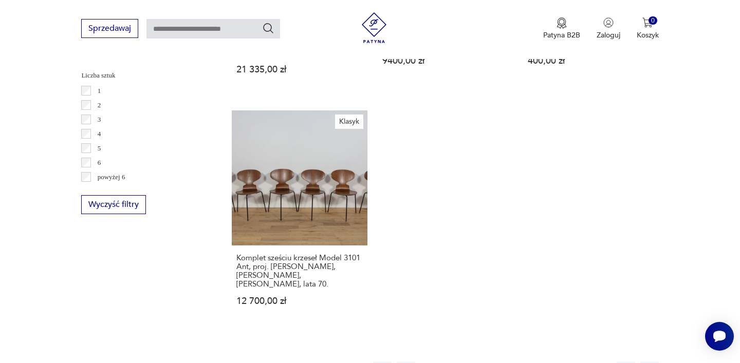
scroll to position [1516, 0]
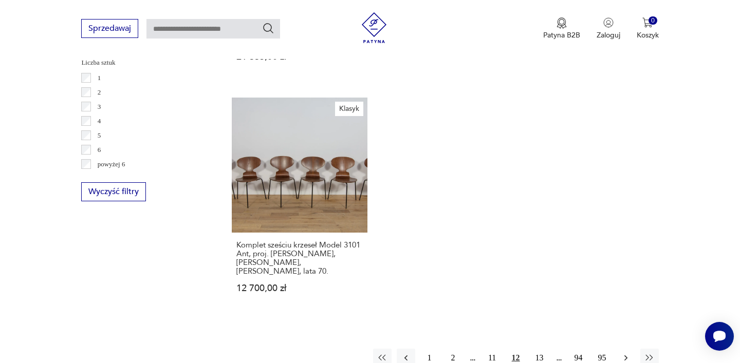
click at [621, 353] on icon "button" at bounding box center [626, 358] width 10 height 10
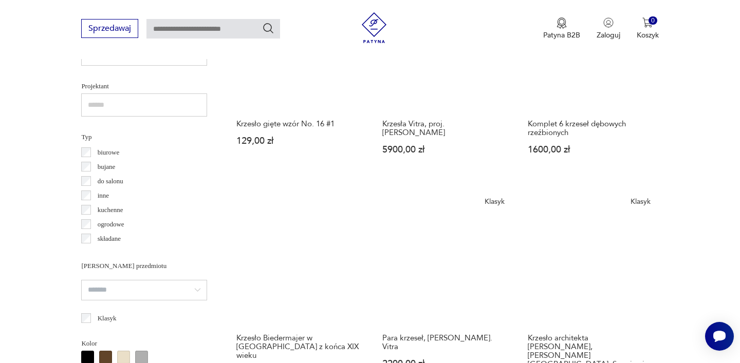
scroll to position [727, 0]
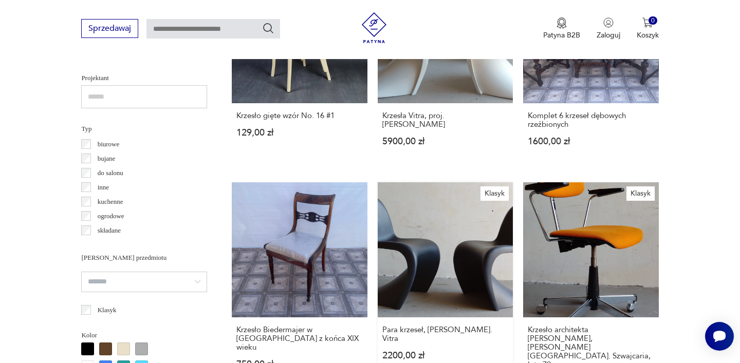
click at [470, 250] on link "Klasyk Para krzeseł, [PERSON_NAME]. Vitra 2200,00 zł" at bounding box center [445, 294] width 135 height 224
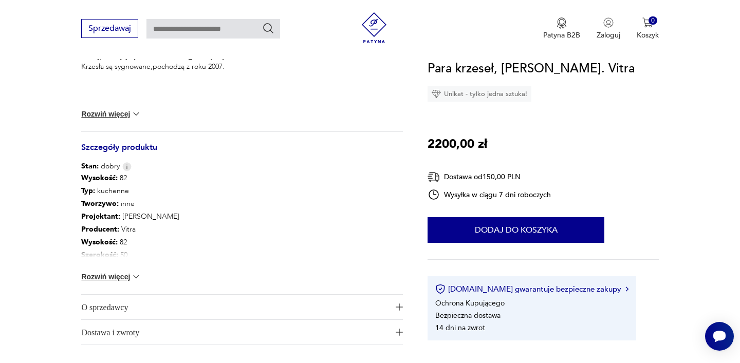
scroll to position [482, 0]
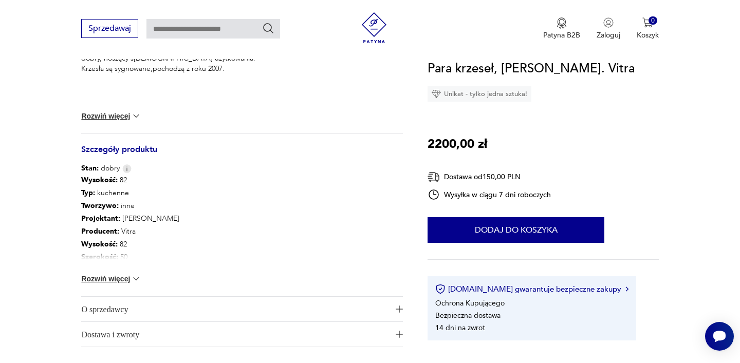
click at [135, 116] on img at bounding box center [136, 116] width 10 height 10
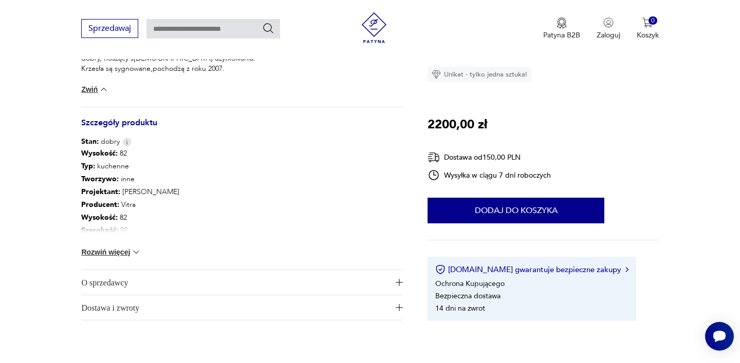
click at [120, 240] on div "Wysokość : 82 Typ : kuchenne Tworzywo : inne Projektant : [PERSON_NAME] Produce…" at bounding box center [242, 208] width 322 height 123
click at [120, 286] on span "O sprzedawcy" at bounding box center [234, 282] width 307 height 25
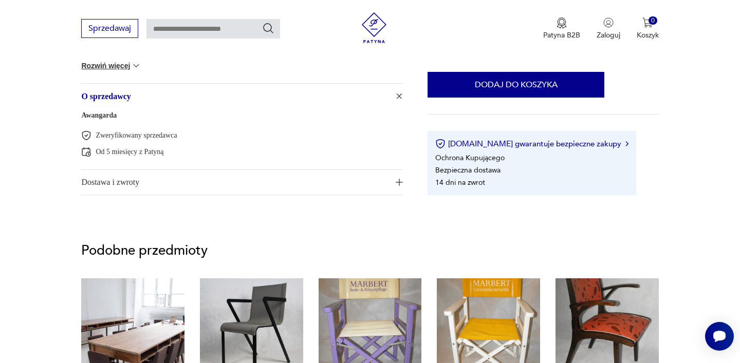
scroll to position [671, 0]
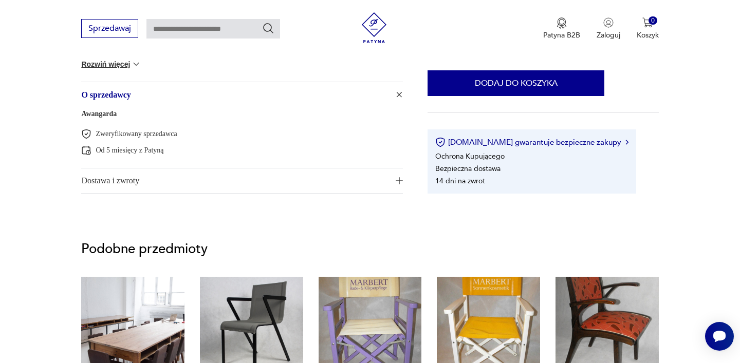
click at [118, 181] on span "Dostawa i zwroty" at bounding box center [234, 181] width 307 height 25
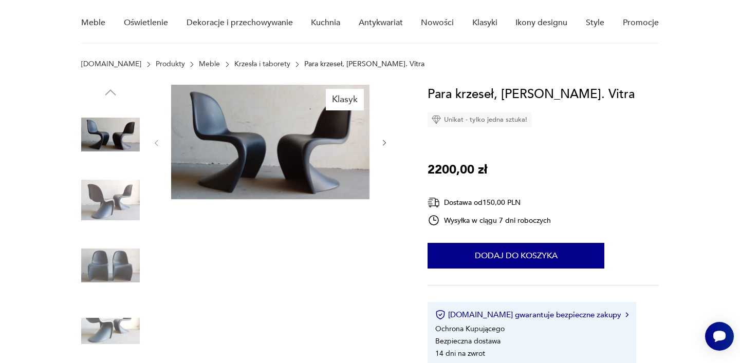
scroll to position [0, 0]
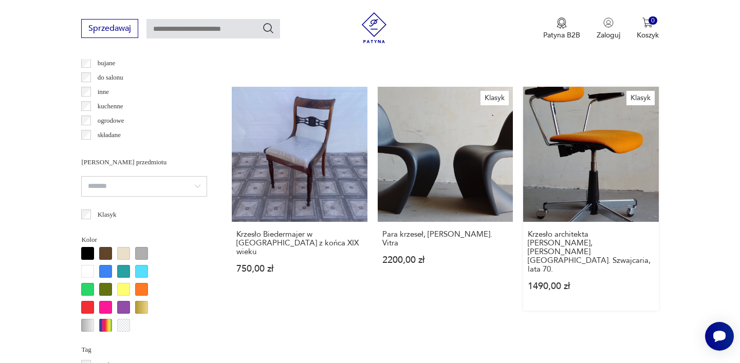
scroll to position [821, 0]
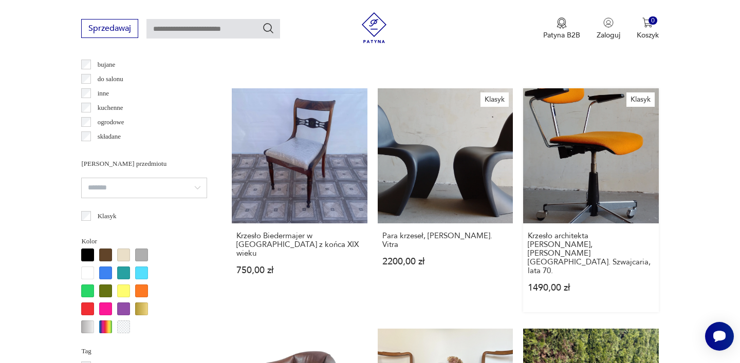
click at [628, 172] on link "Klasyk Krzesło architekta [PERSON_NAME], [PERSON_NAME][GEOGRAPHIC_DATA]. Szwajc…" at bounding box center [590, 200] width 135 height 224
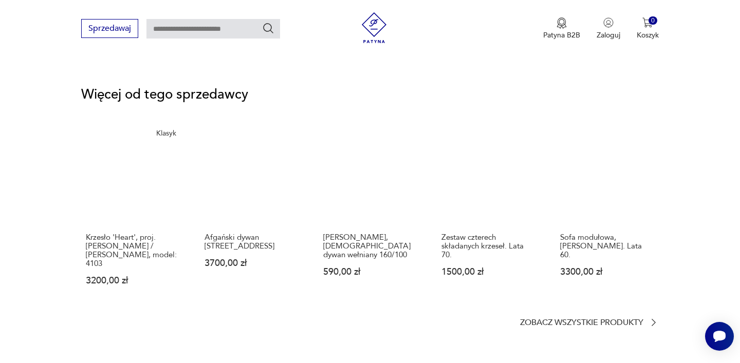
scroll to position [1321, 0]
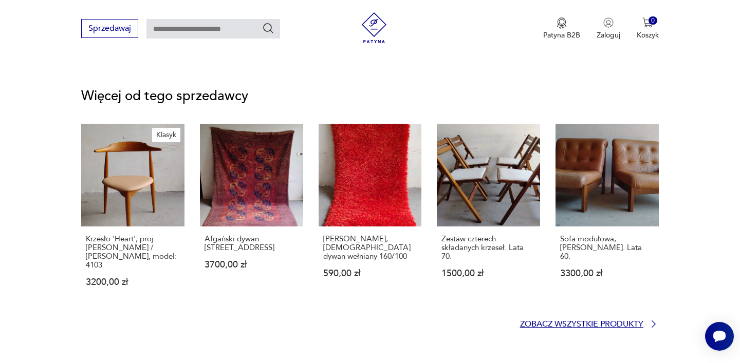
click at [640, 321] on p "Zobacz wszystkie produkty" at bounding box center [581, 324] width 123 height 7
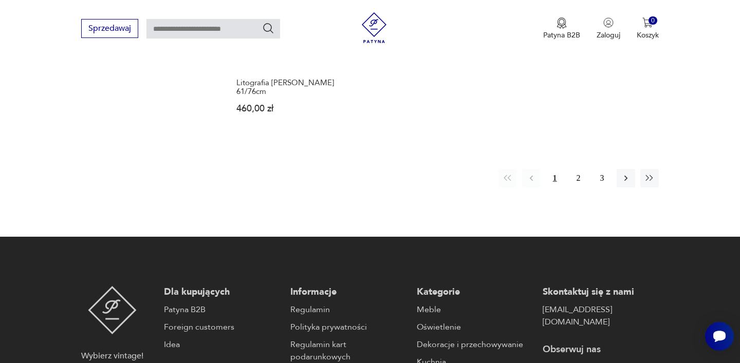
scroll to position [1579, 0]
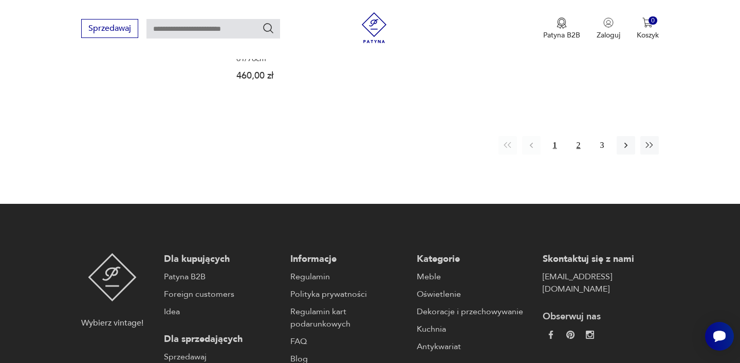
click at [576, 136] on button "2" at bounding box center [578, 145] width 18 height 18
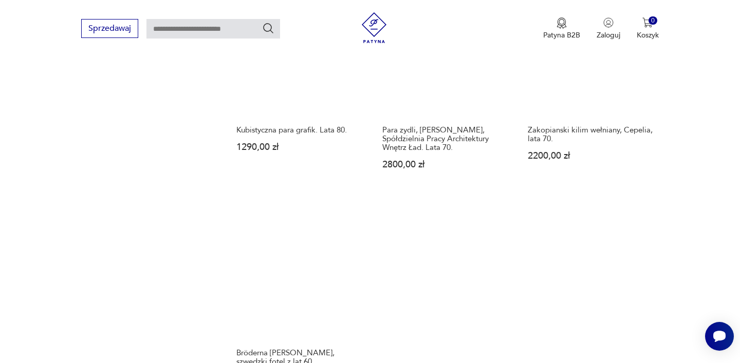
scroll to position [1339, 0]
